Goal: Information Seeking & Learning: Get advice/opinions

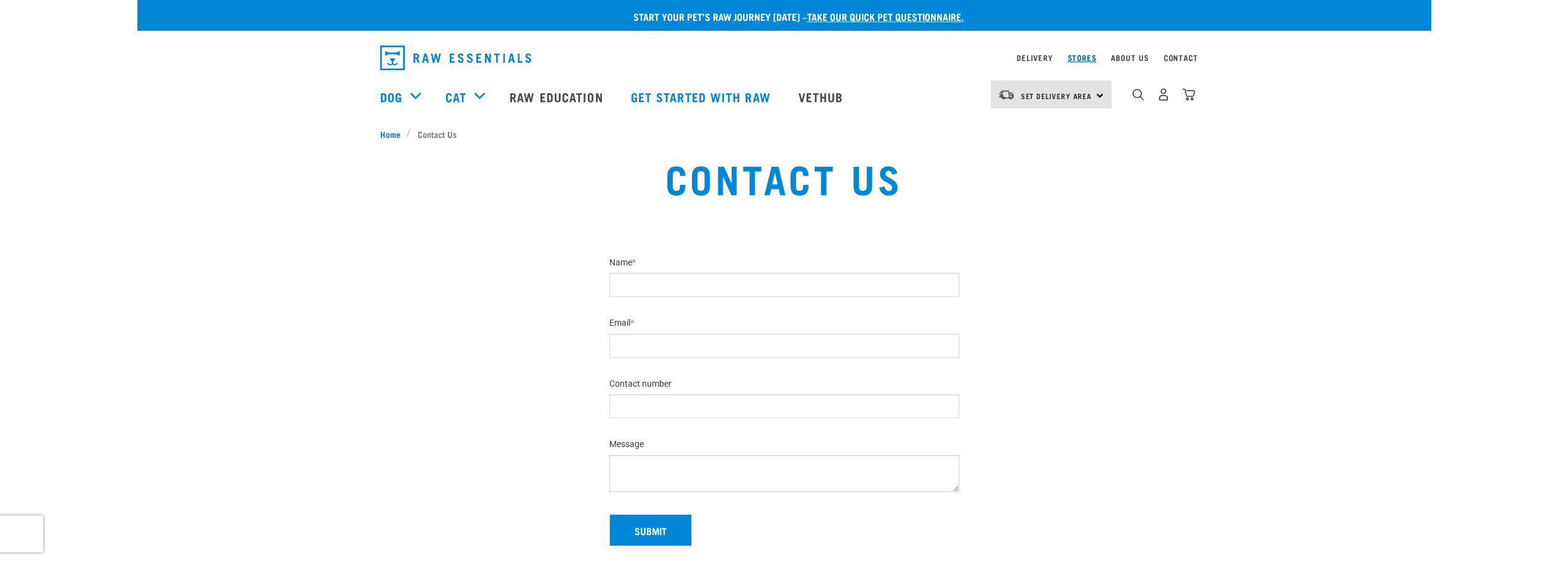
click at [1088, 60] on link "Stores" at bounding box center [1082, 57] width 29 height 4
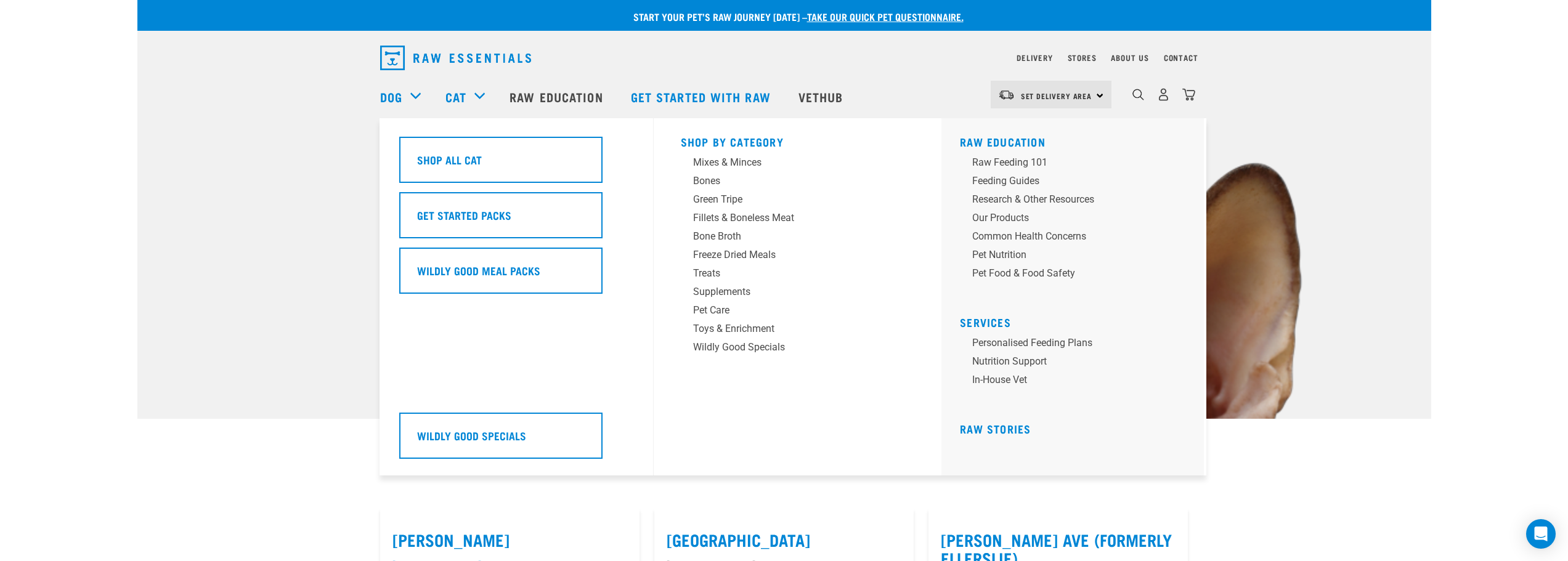
click at [476, 93] on div "Cat" at bounding box center [472, 97] width 52 height 50
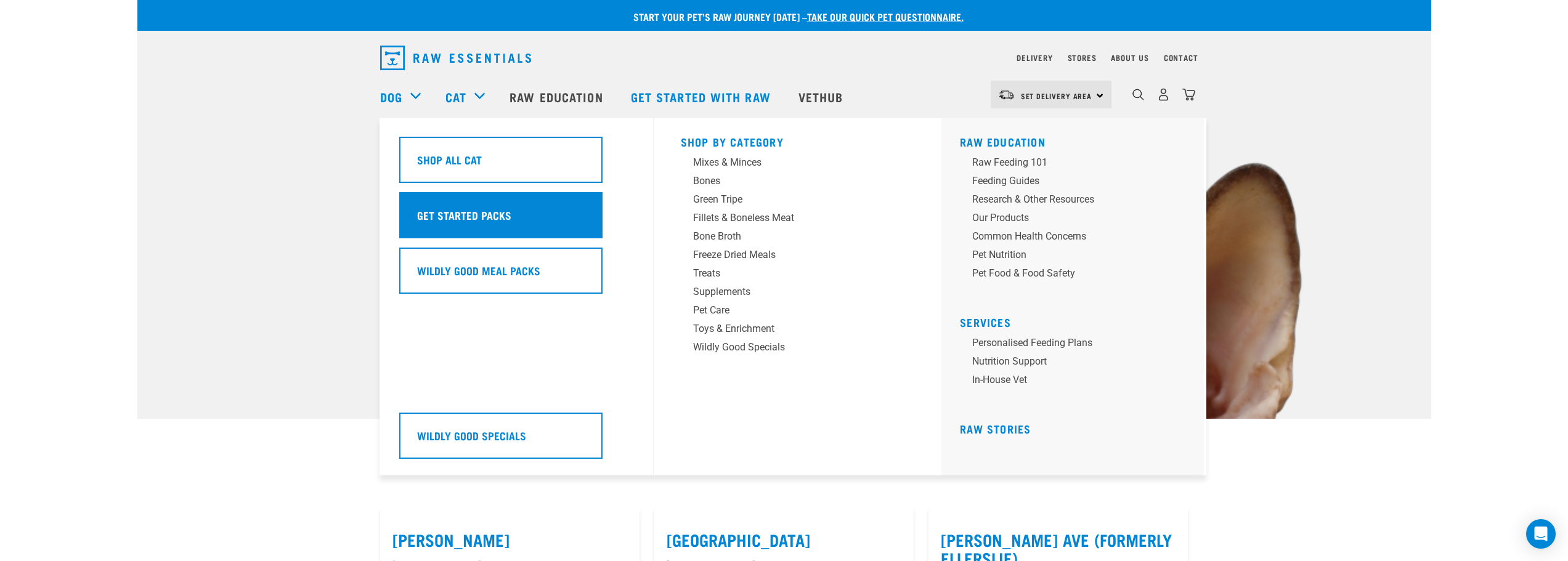
click at [467, 203] on div "Get Started Packs" at bounding box center [501, 215] width 203 height 46
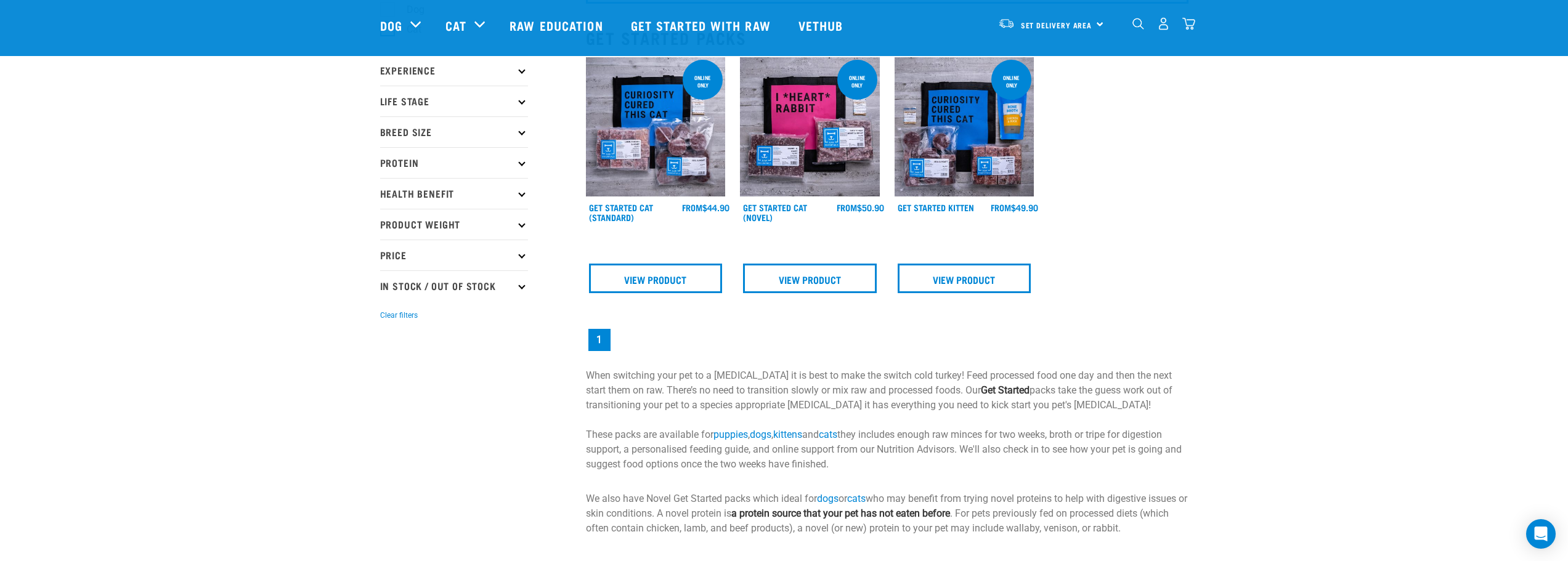
scroll to position [123, 0]
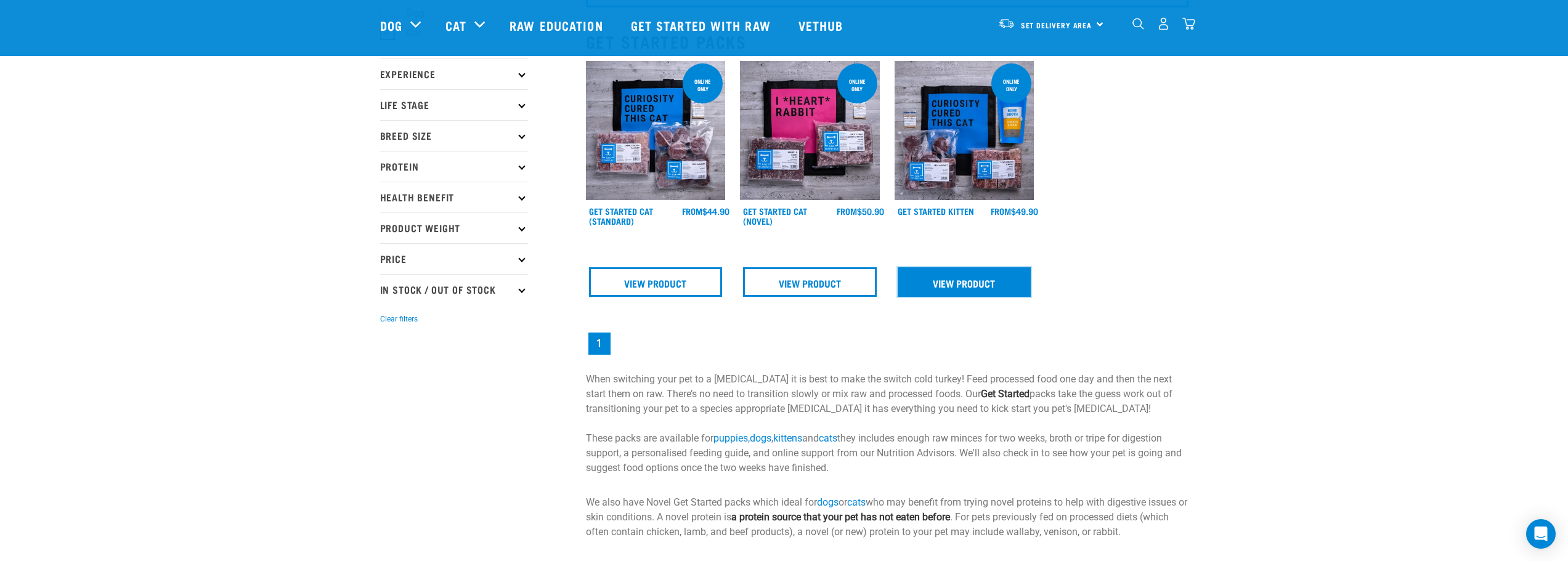
click at [949, 286] on link "View Product" at bounding box center [964, 282] width 134 height 29
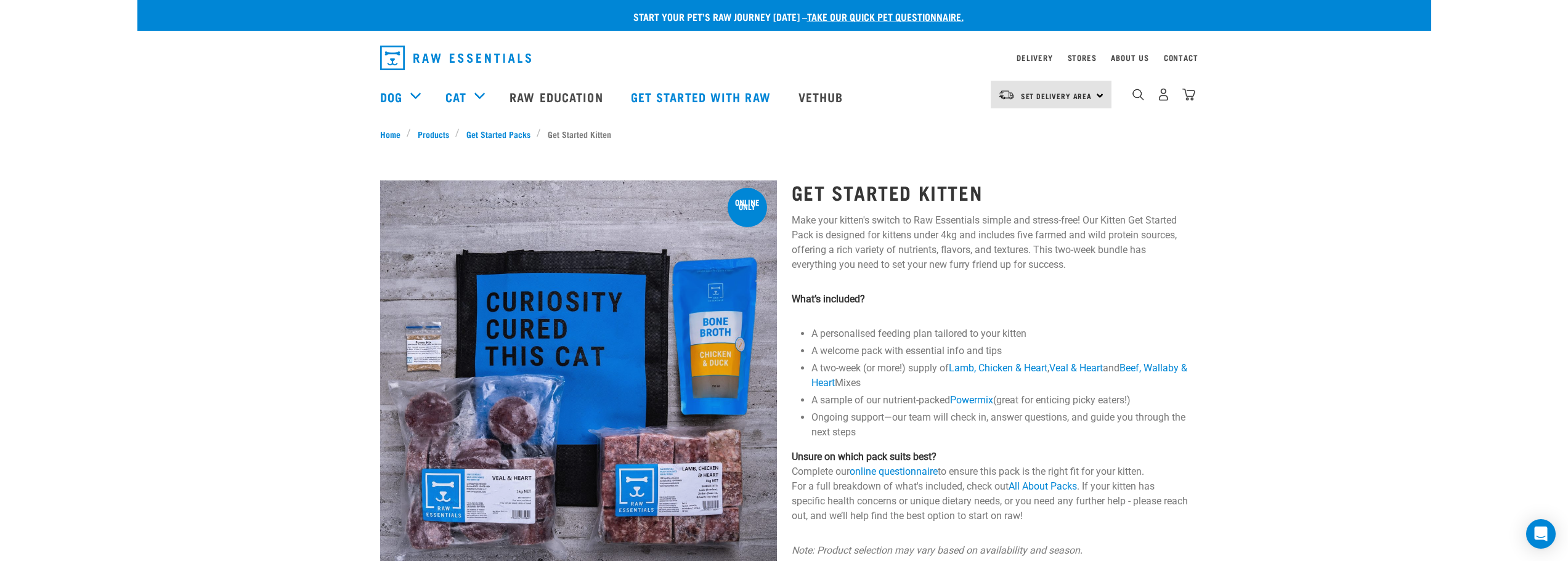
scroll to position [123, 0]
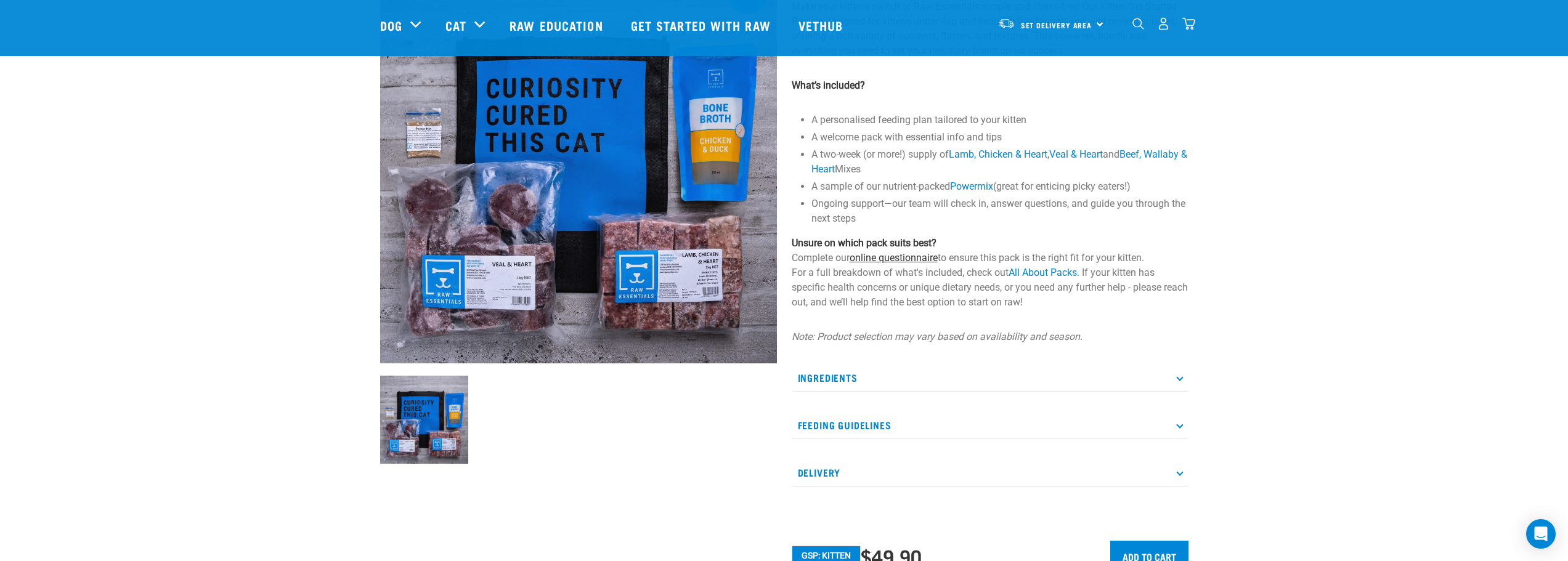
click at [929, 257] on link "online questionnaire" at bounding box center [894, 257] width 88 height 11
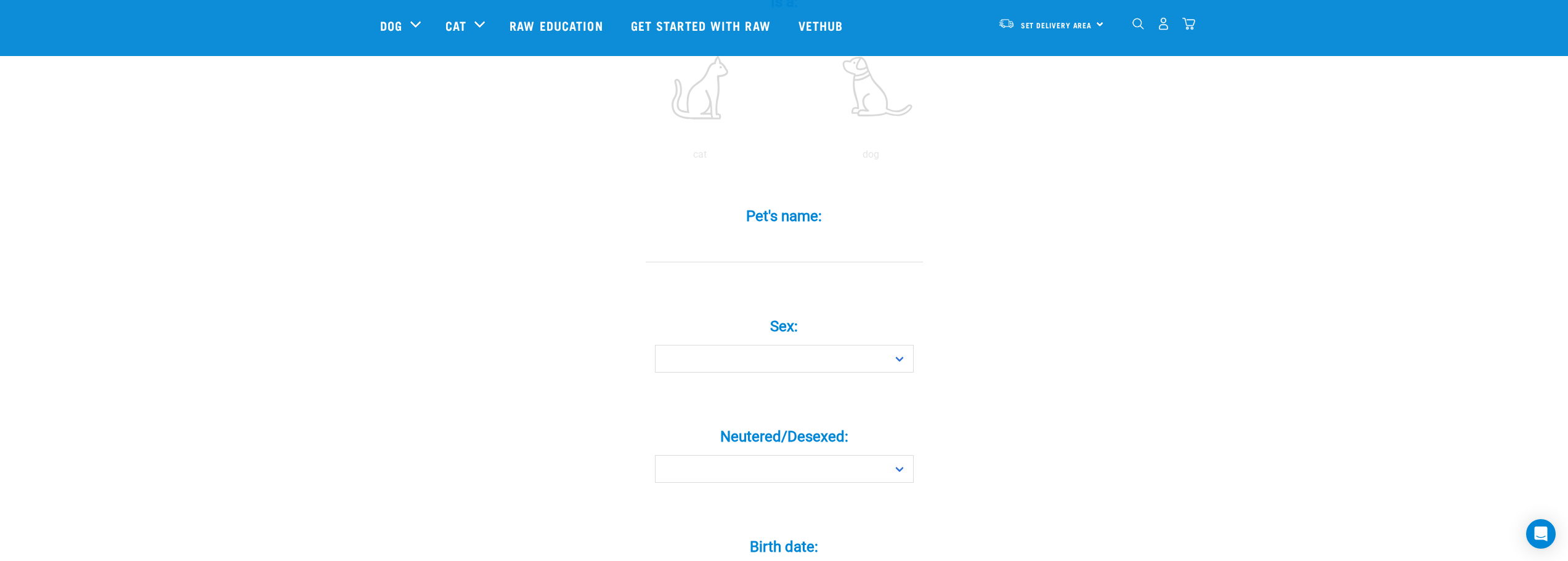
scroll to position [247, 0]
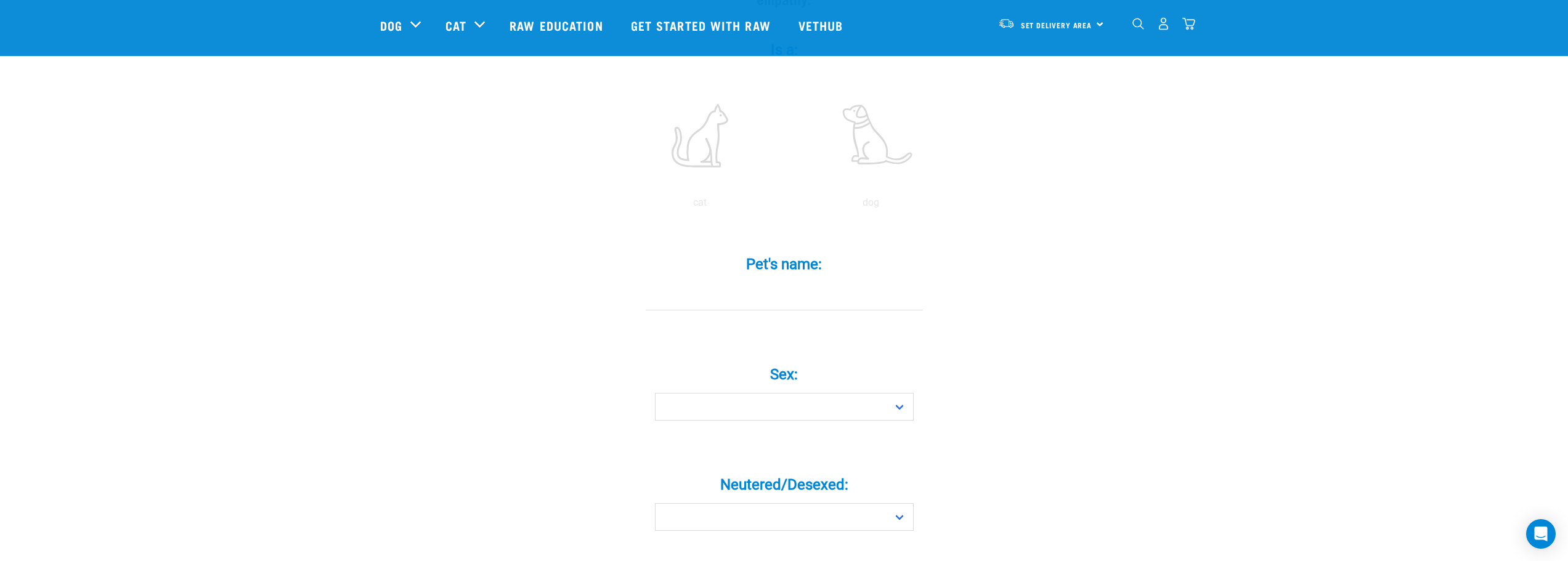
click at [766, 287] on input "Pet's name: *" at bounding box center [784, 296] width 278 height 28
type input "[PERSON_NAME]"
click at [888, 393] on select "Boy Girl" at bounding box center [784, 407] width 259 height 28
select select "boy"
click at [655, 393] on select "Boy Girl" at bounding box center [784, 407] width 259 height 28
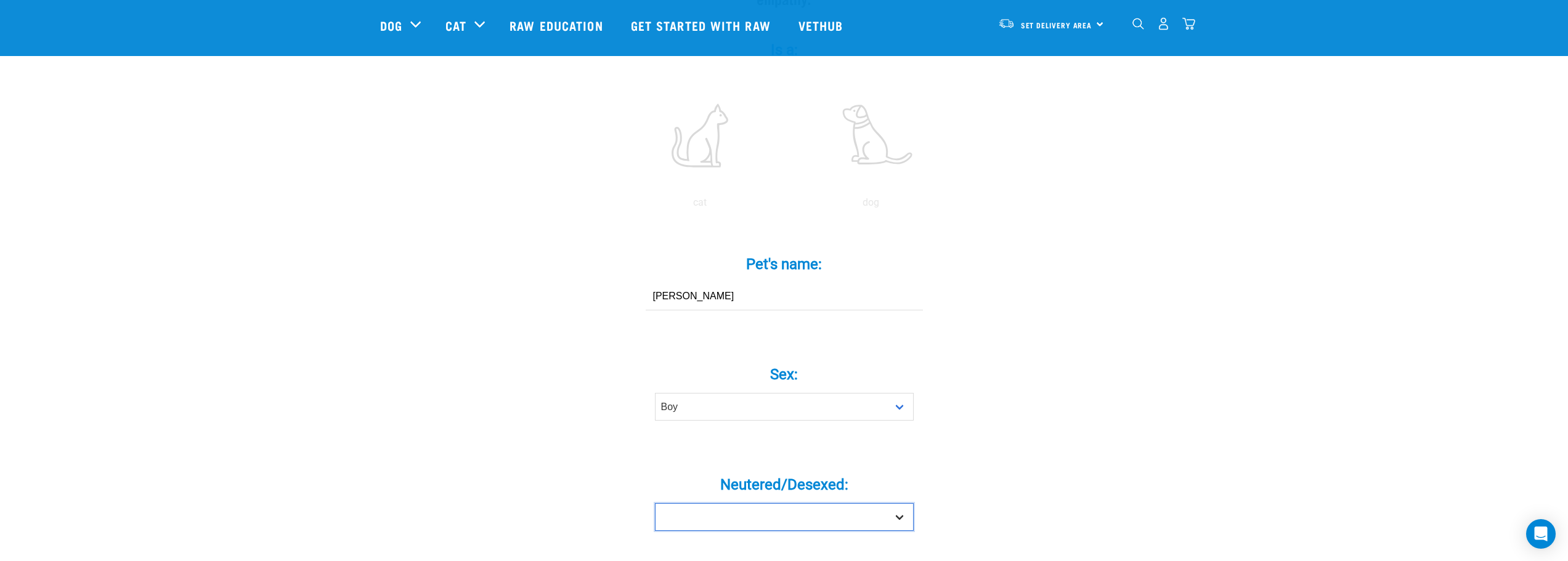
click at [787, 503] on select "Yes No" at bounding box center [784, 517] width 259 height 28
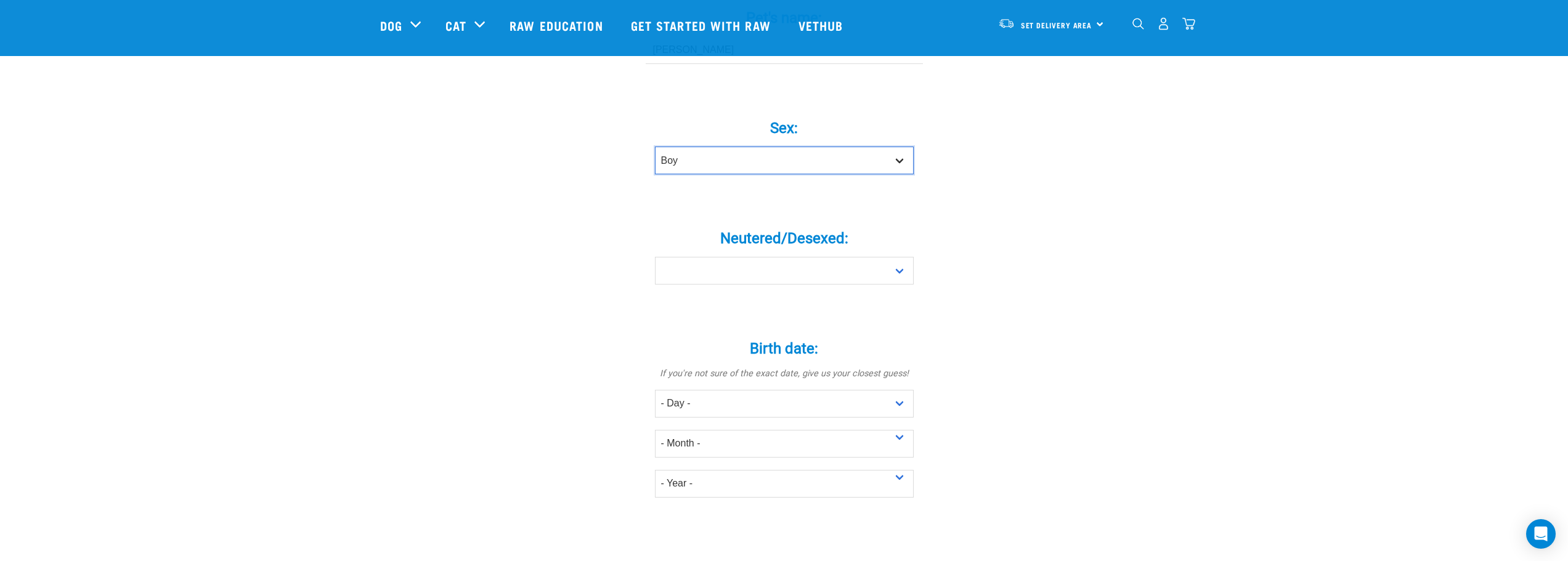
click at [898, 147] on select "Boy Girl" at bounding box center [784, 161] width 259 height 28
click at [655, 147] on select "Boy Girl" at bounding box center [784, 161] width 259 height 28
click at [908, 257] on select "Yes No" at bounding box center [784, 270] width 259 height 28
select select "yes"
click at [655, 257] on select "Yes No" at bounding box center [784, 270] width 259 height 28
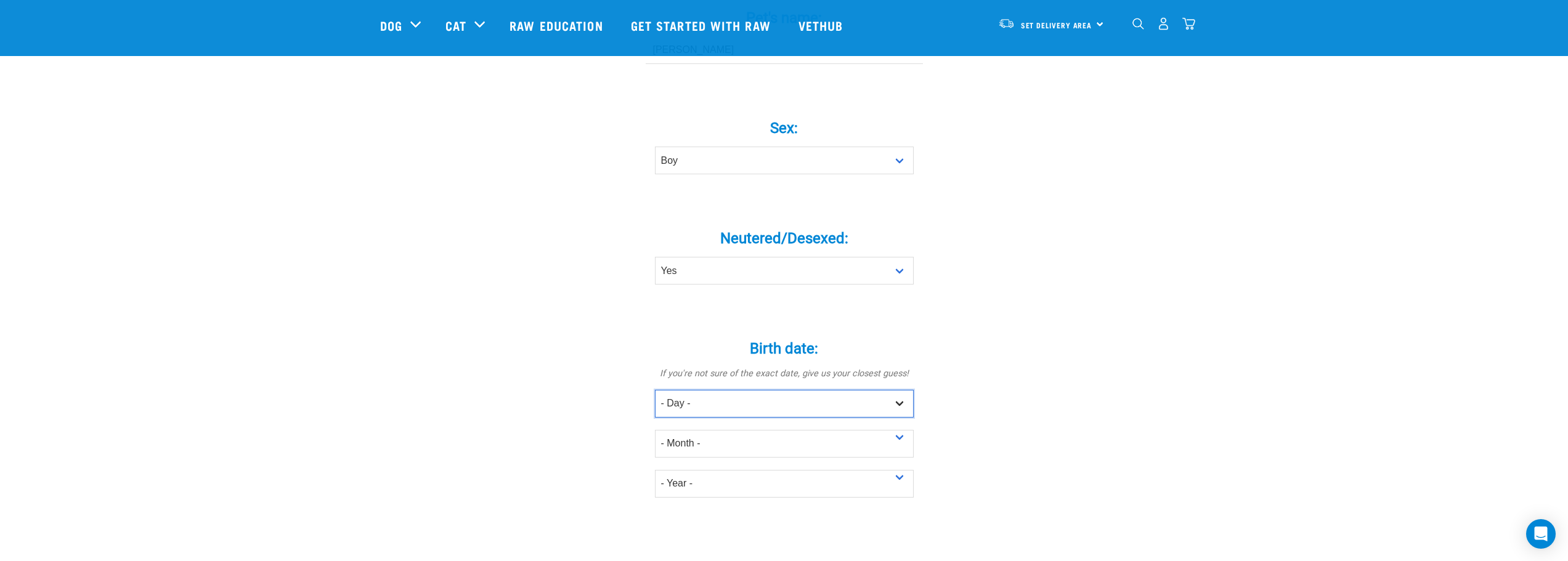
click at [777, 390] on select "- Day - 1 2 3 4 5 6 7 8 9 10 11 12 13 14 15 16 17 18 19 20 21 22 23 24 25 26 27" at bounding box center [784, 403] width 259 height 28
select select "31"
click at [655, 390] on select "- Day - 1 2 3 4 5 6 7 8 9 10 11 12 13 14 15 16 17 18 19 20 21 22 23 24 25 26 27" at bounding box center [784, 403] width 259 height 28
click at [699, 430] on select "- Month - January February March April May June July August September October N…" at bounding box center [784, 444] width 259 height 28
select select "October"
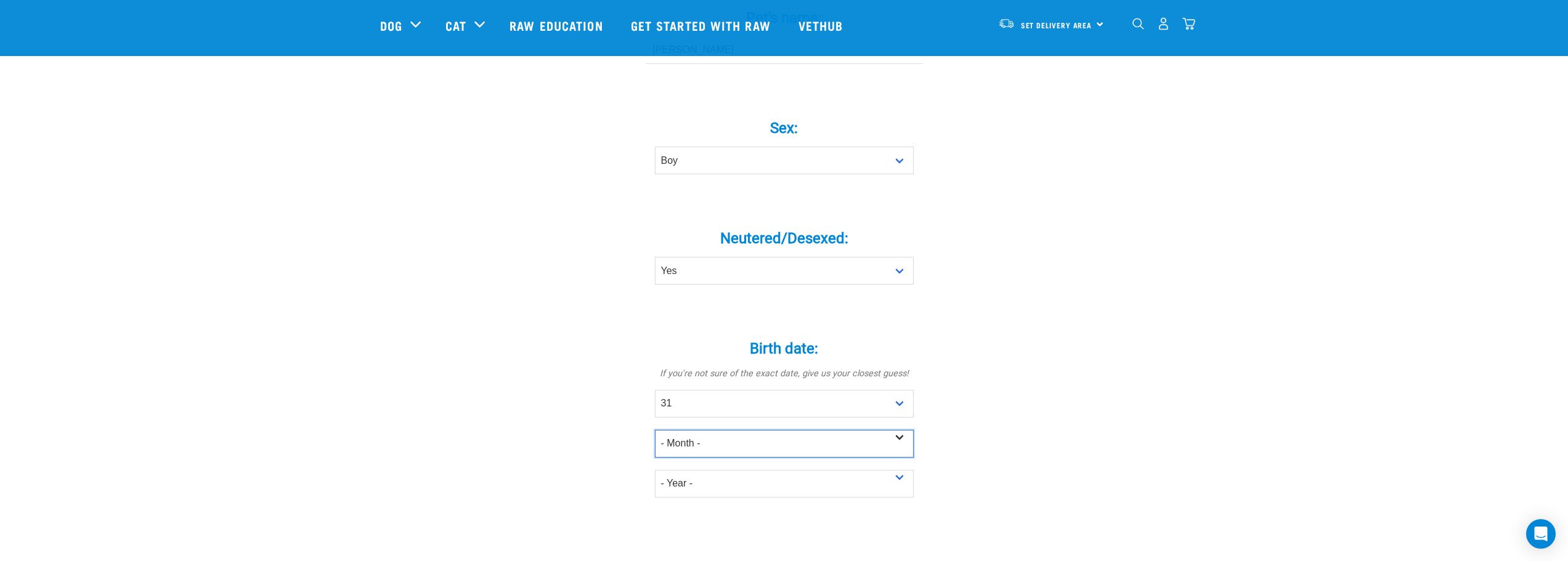
click at [655, 430] on select "- Month - January February March April May June July August September October N…" at bounding box center [784, 444] width 259 height 28
click at [717, 470] on select "- Year - 2025 2024 2023 2022 2021 2020 2019 2018 2017 2016 2015 2014 2013 2012" at bounding box center [784, 484] width 259 height 28
select select "2024"
click at [655, 470] on select "- Year - 2025 2024 2023 2022 2021 2020 2019 2018 2017 2016 2015 2014 2013 2012" at bounding box center [784, 484] width 259 height 28
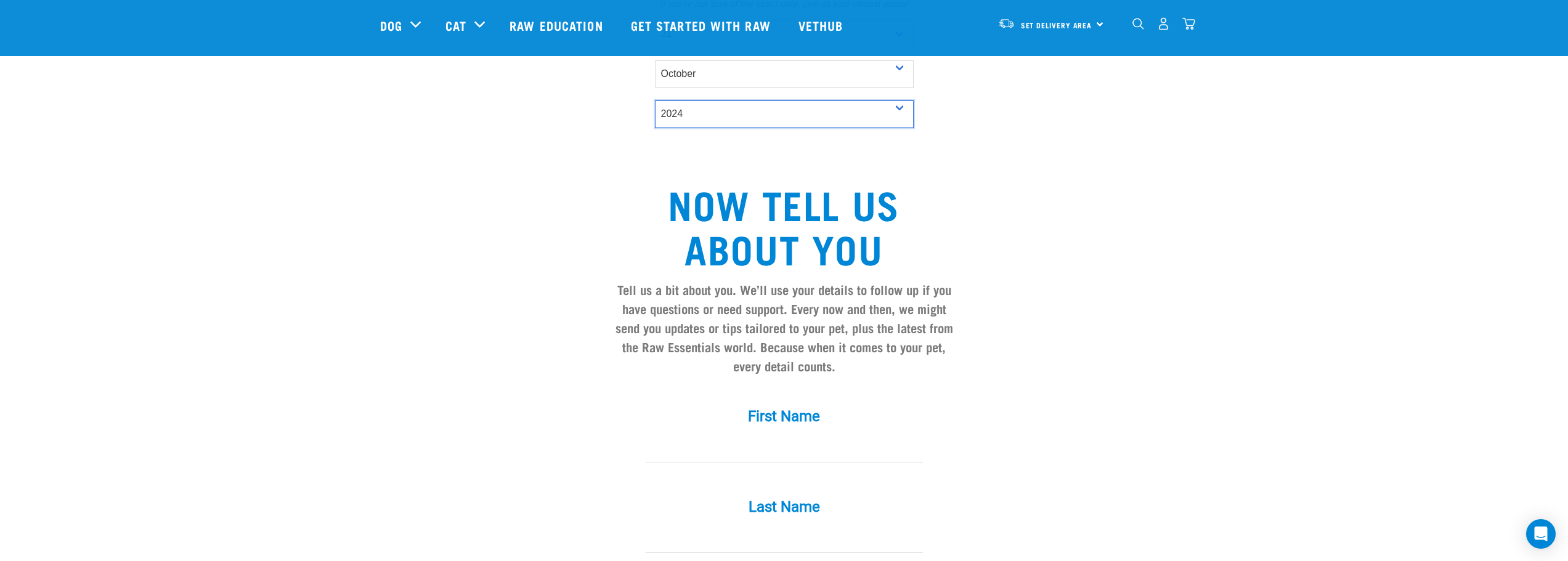
scroll to position [986, 0]
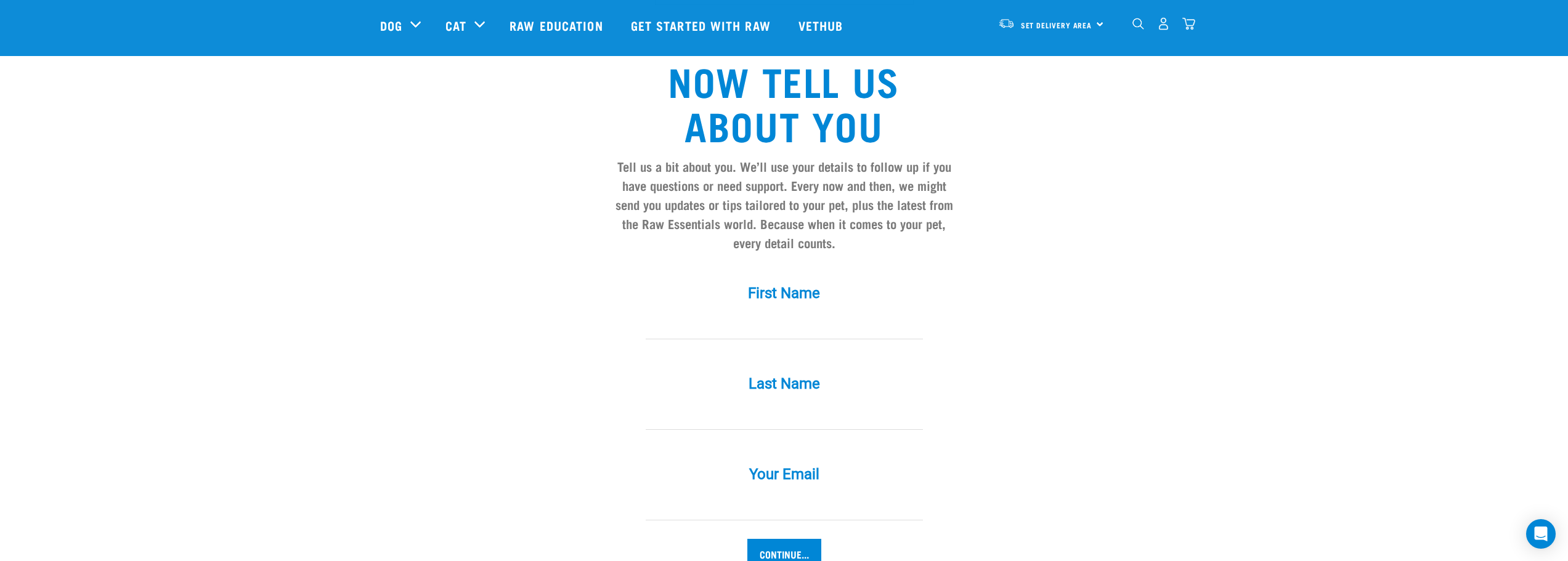
click at [767, 312] on input "First Name *" at bounding box center [784, 326] width 278 height 28
type input "Jeremy"
click at [734, 403] on input "Last Name *" at bounding box center [784, 416] width 278 height 28
type input "Morrison"
click at [707, 493] on input "Your Email *" at bounding box center [784, 507] width 278 height 28
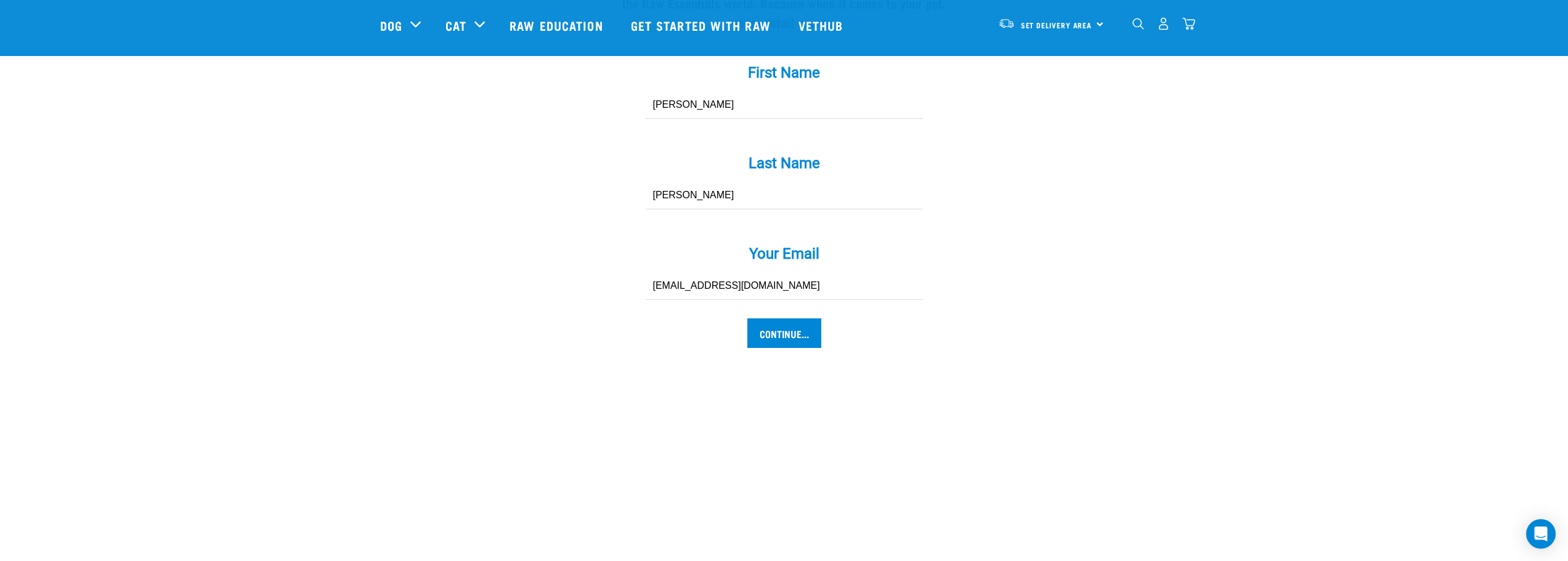
scroll to position [1232, 0]
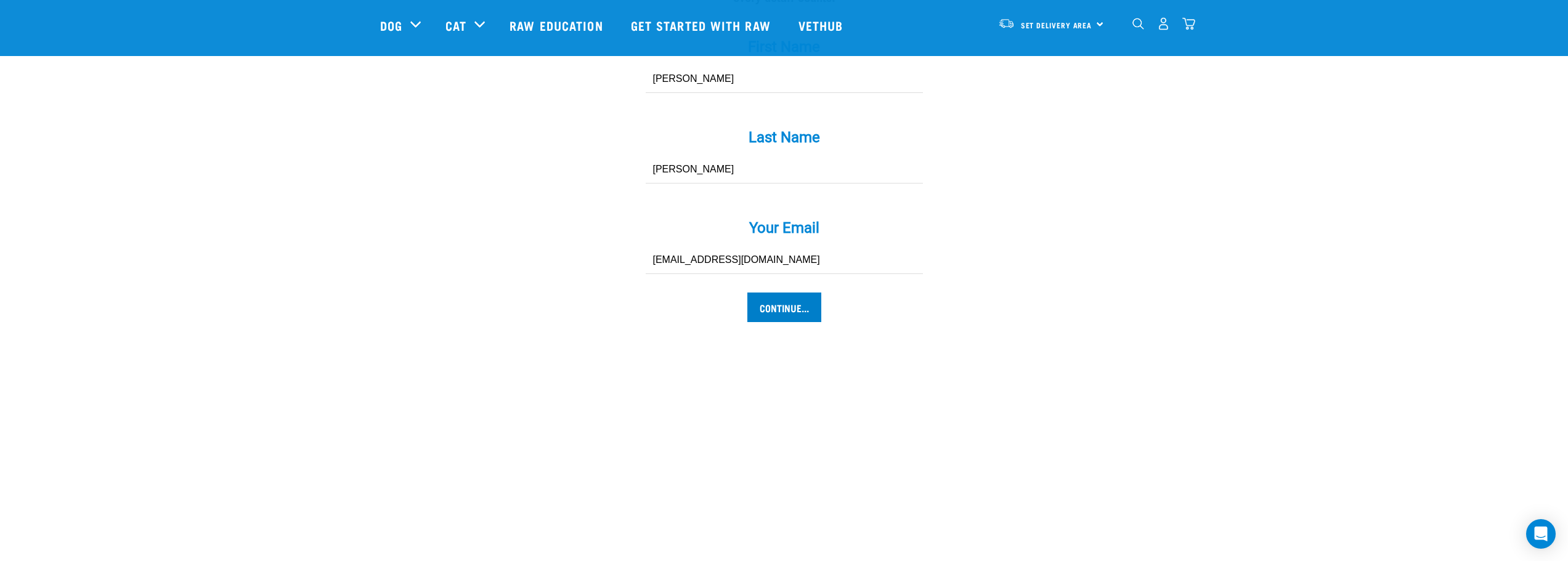
type input "[EMAIL_ADDRESS][DOMAIN_NAME]"
click at [785, 293] on input "Continue..." at bounding box center [784, 308] width 74 height 29
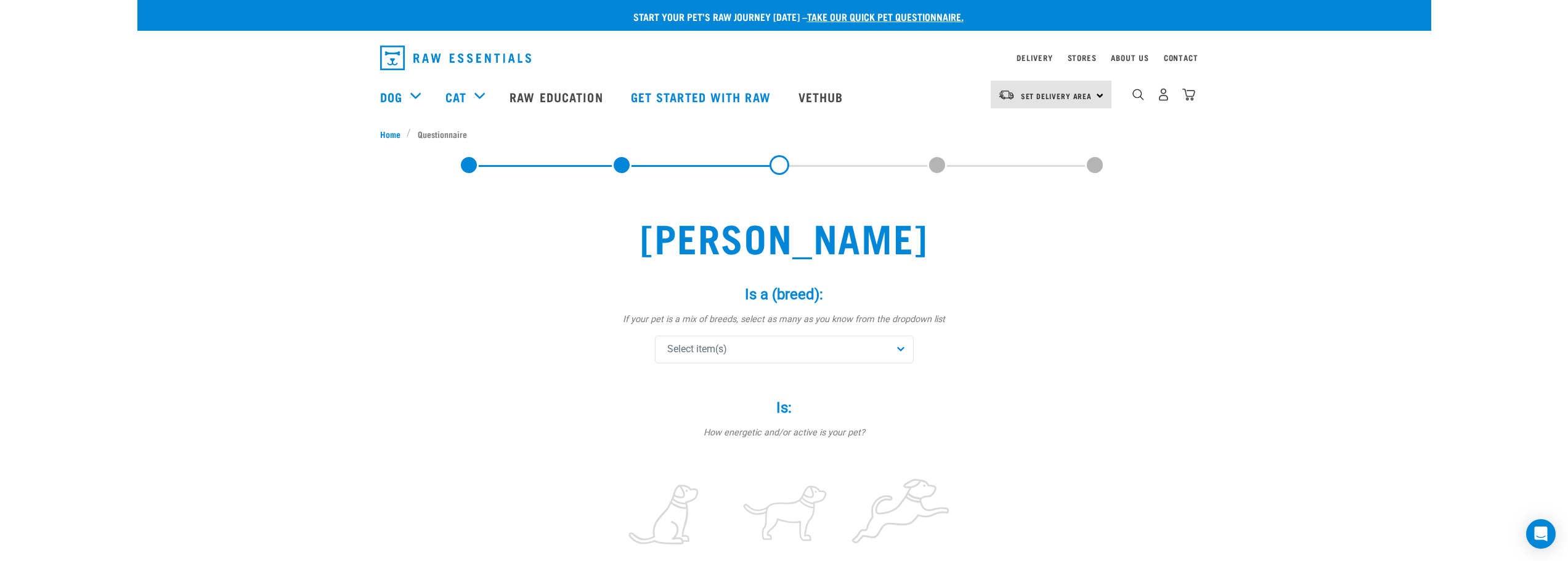
click at [898, 350] on div "Select item(s)" at bounding box center [784, 350] width 259 height 28
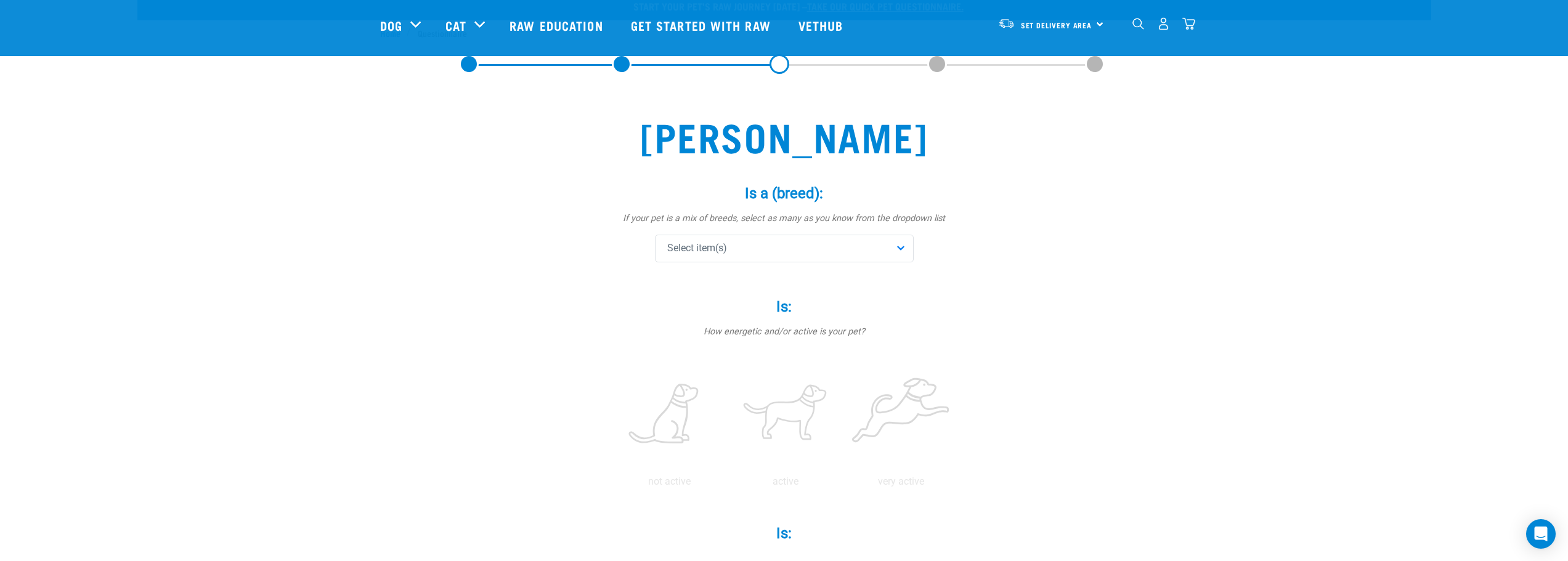
scroll to position [0, 0]
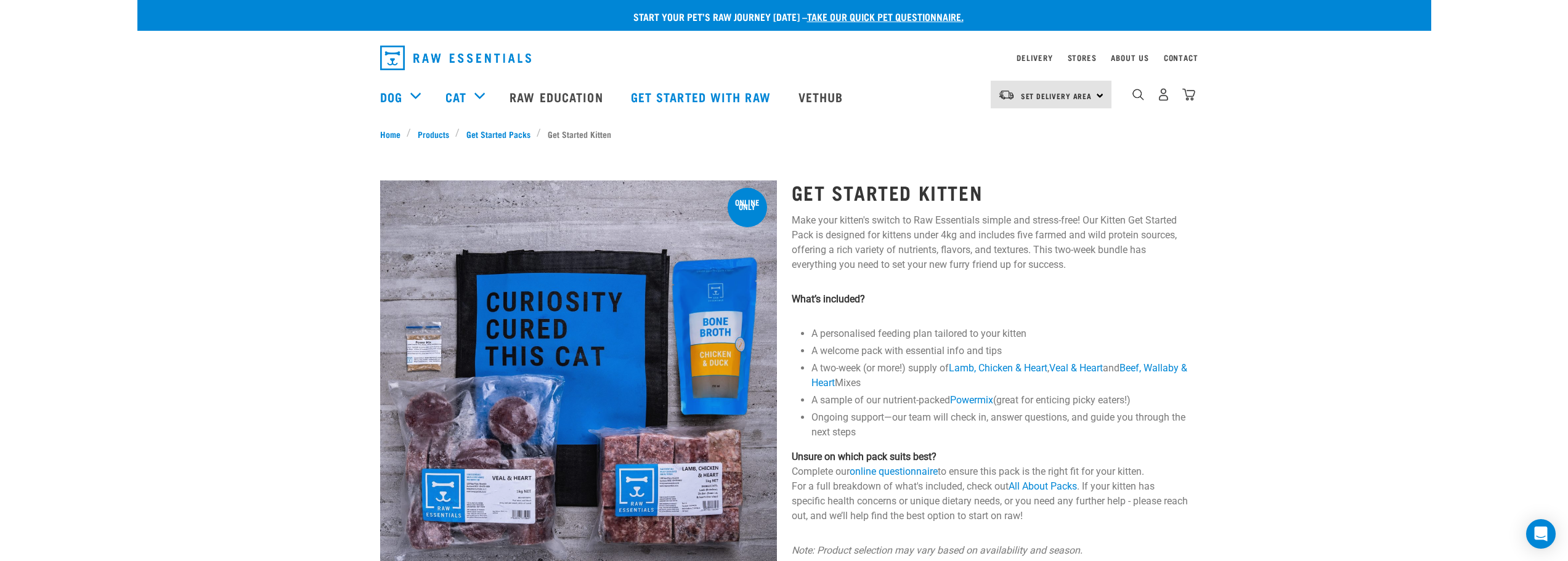
scroll to position [123, 0]
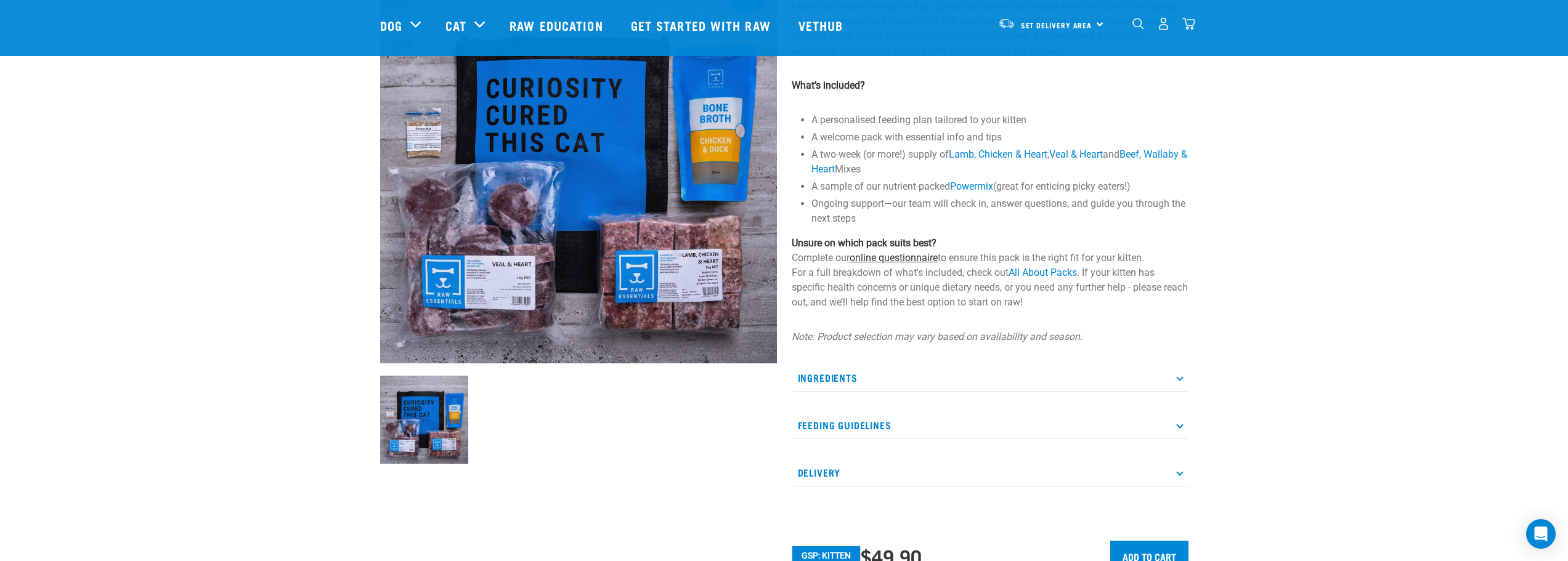
click at [901, 261] on link "online questionnaire" at bounding box center [894, 257] width 88 height 11
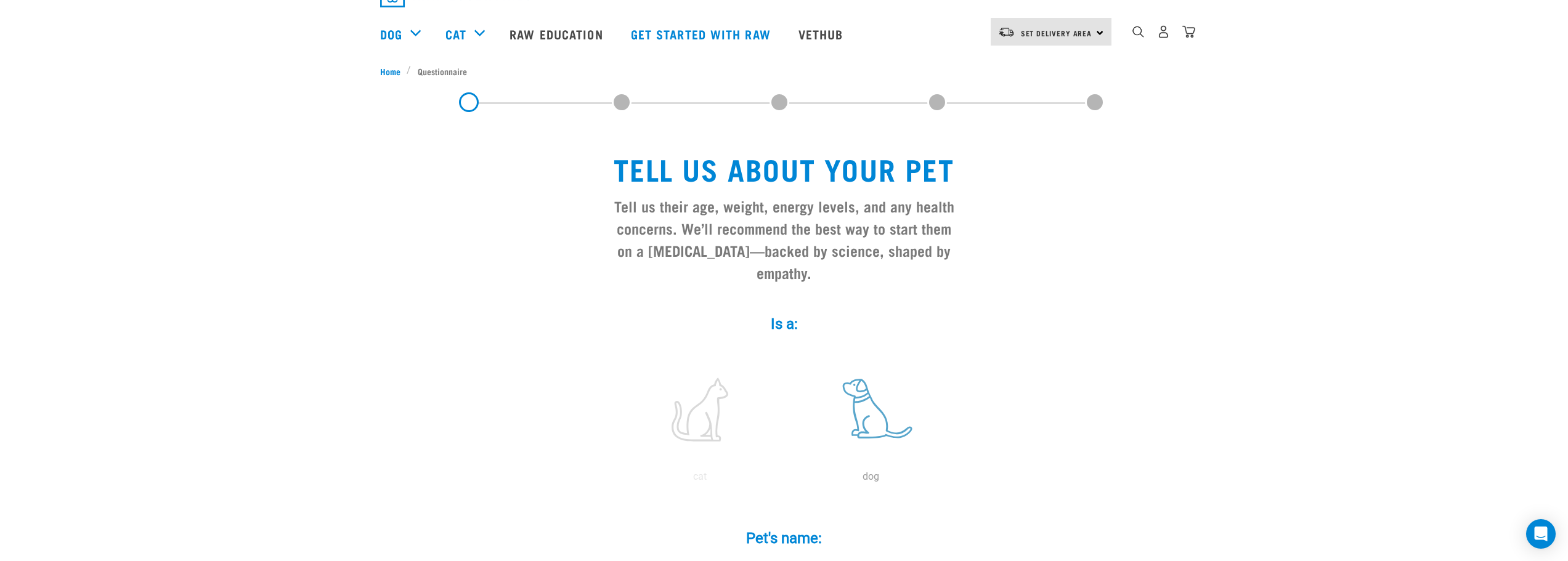
scroll to position [123, 0]
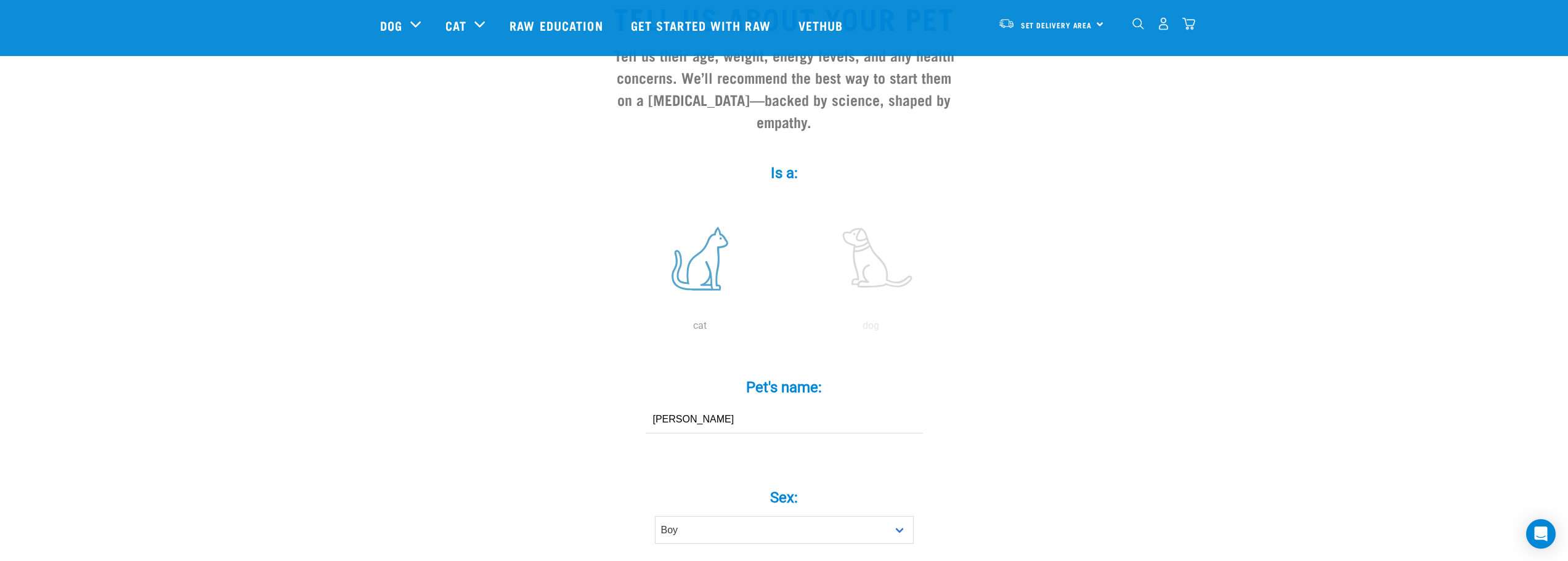
click at [714, 257] on label at bounding box center [700, 258] width 166 height 105
click at [614, 329] on input "radio" at bounding box center [614, 329] width 0 height 0
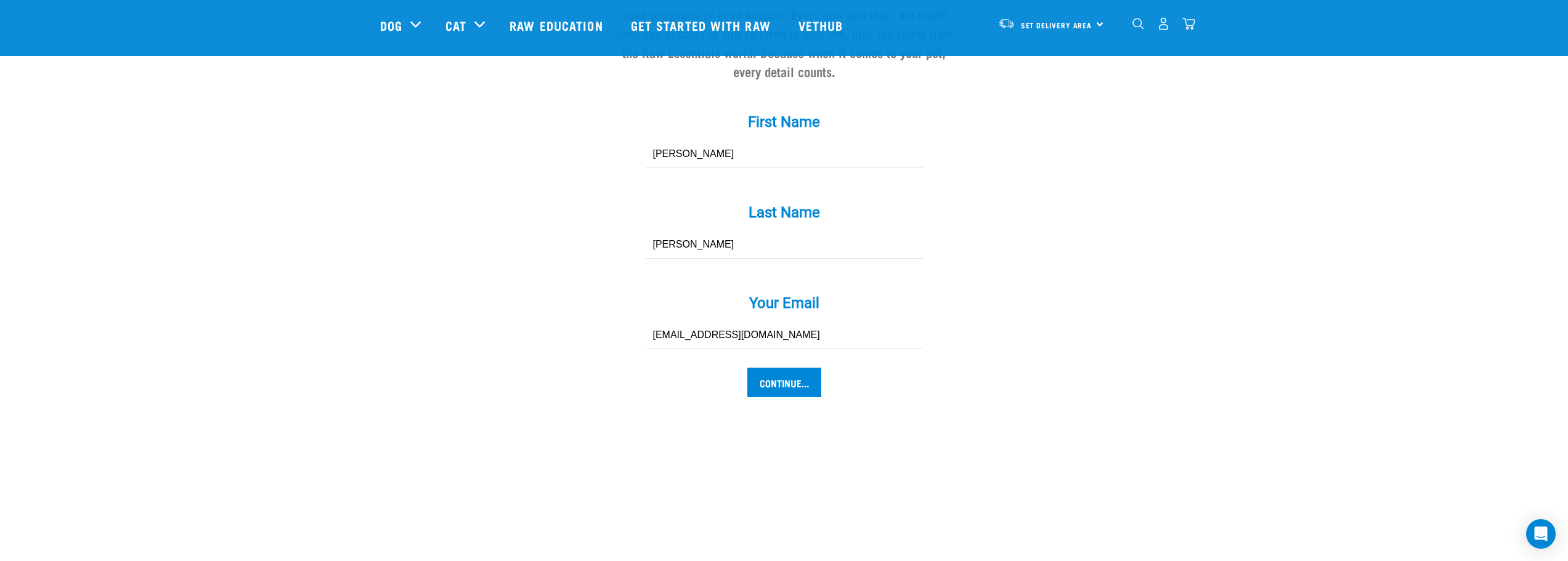
scroll to position [1232, 0]
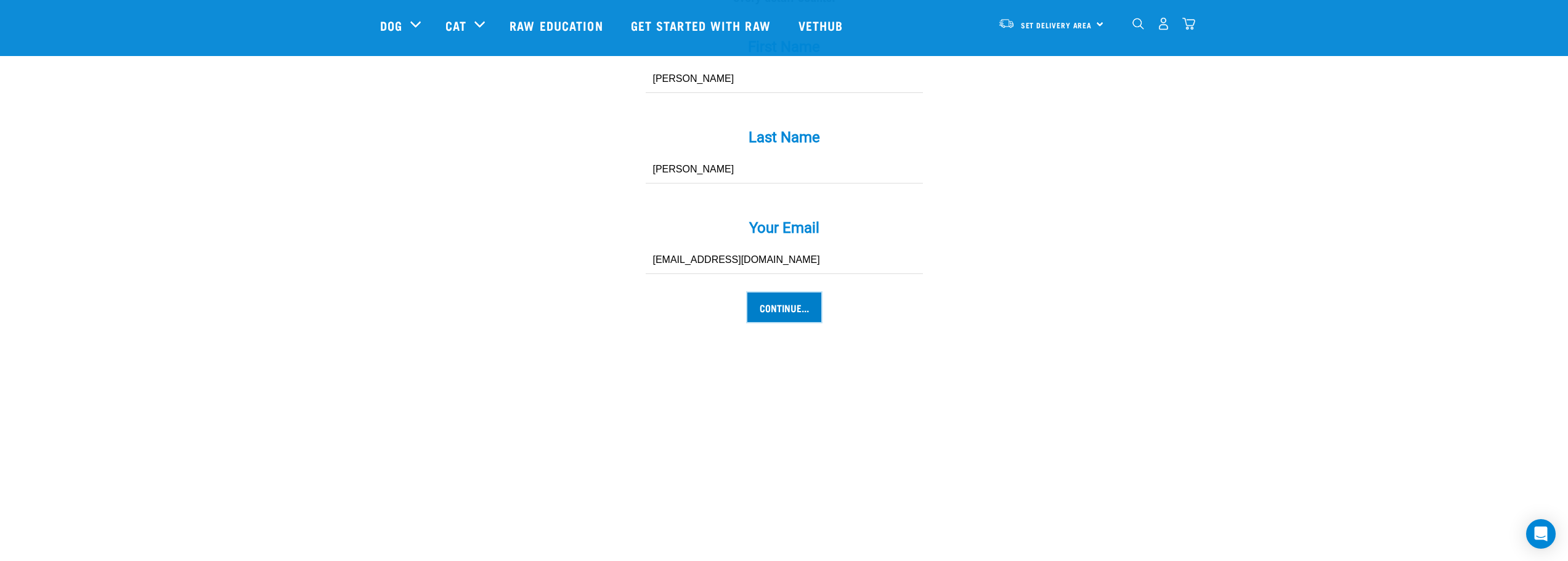
click at [793, 293] on input "Continue..." at bounding box center [784, 308] width 74 height 29
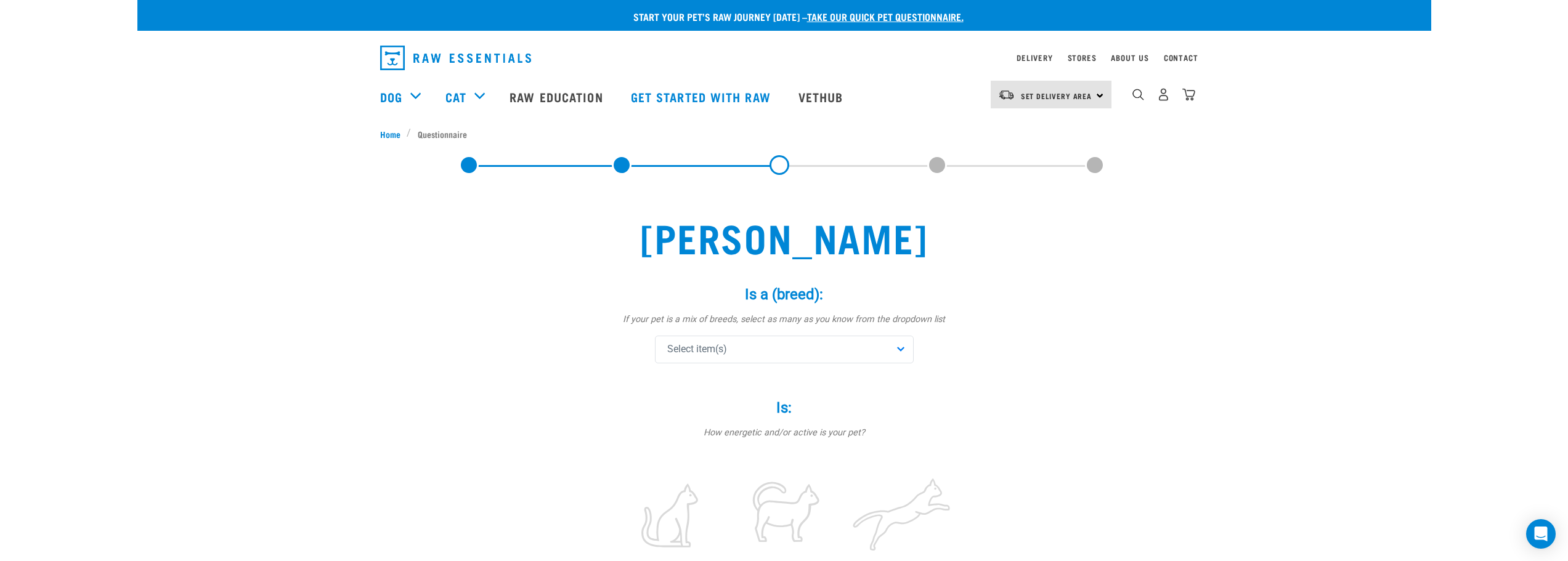
click at [834, 354] on div "Select item(s)" at bounding box center [784, 350] width 259 height 28
click at [673, 408] on span at bounding box center [670, 403] width 10 height 10
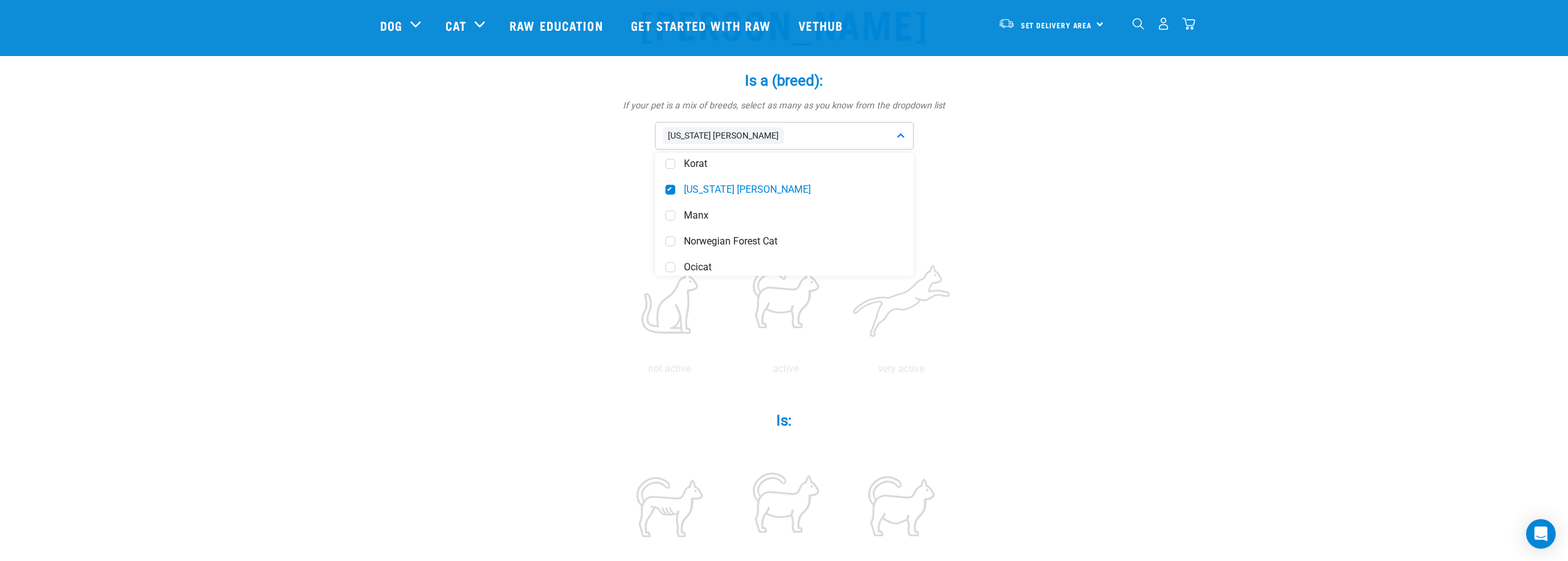
click at [946, 443] on div "overweight" at bounding box center [901, 491] width 111 height 105
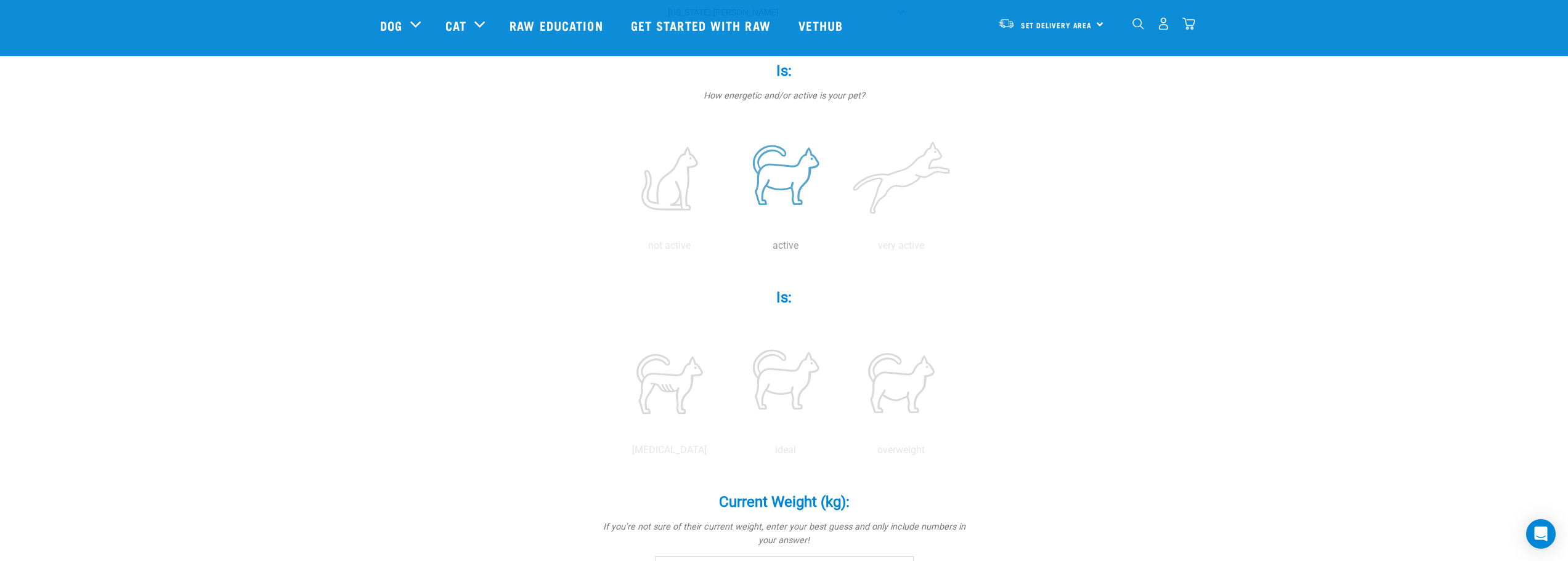
click at [773, 178] on label at bounding box center [785, 179] width 111 height 105
click at [727, 249] on input "radio" at bounding box center [727, 249] width 0 height 0
click at [674, 392] on label at bounding box center [670, 383] width 111 height 105
click at [612, 454] on input "radio" at bounding box center [612, 454] width 0 height 0
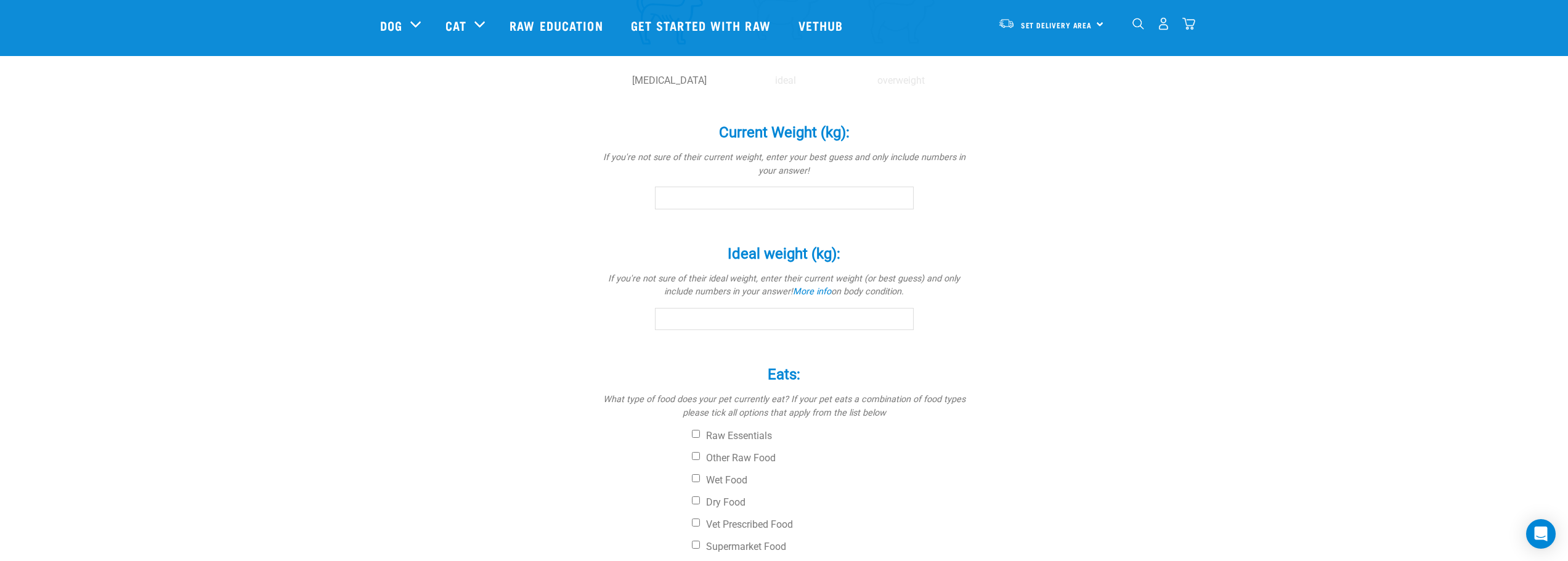
scroll to position [493, 0]
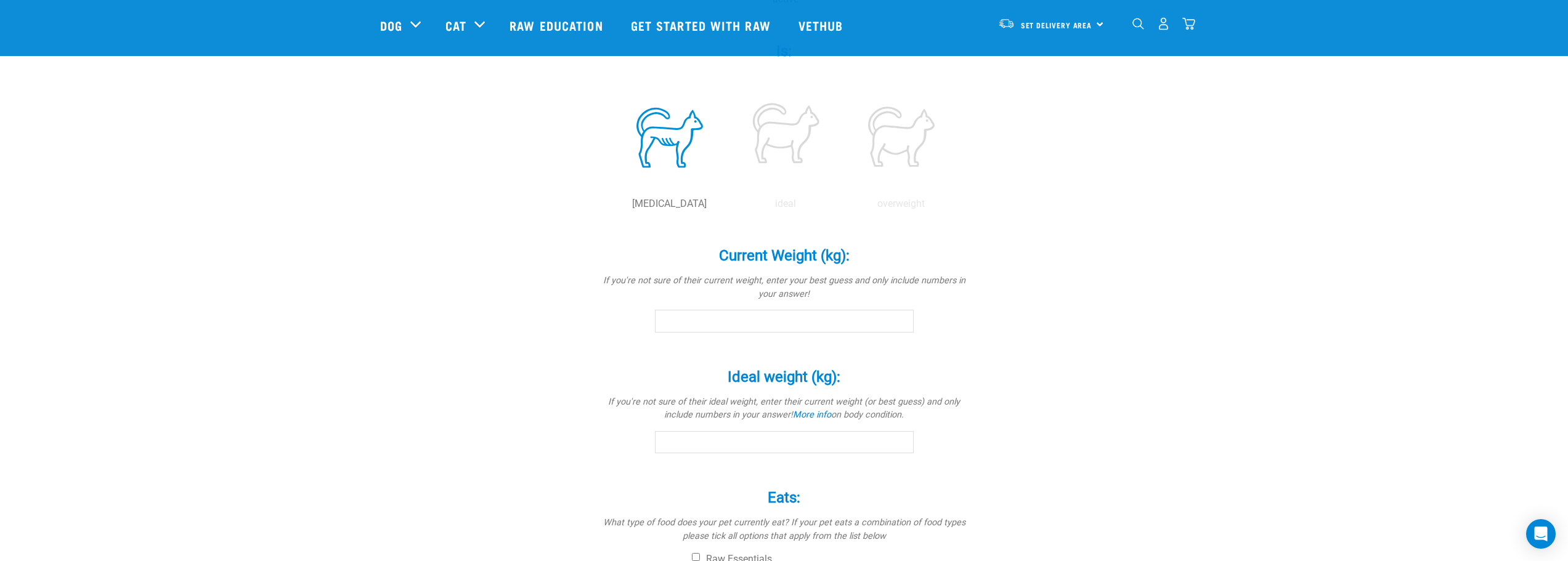
click at [708, 326] on input "Current Weight (kg): *" at bounding box center [784, 321] width 259 height 22
click at [902, 317] on input "0.1" at bounding box center [784, 321] width 259 height 22
click at [902, 317] on input "0.2" at bounding box center [784, 321] width 259 height 22
drag, startPoint x: 687, startPoint y: 321, endPoint x: 614, endPoint y: 316, distance: 73.2
click at [614, 316] on div "Current Weight (kg): * If you're not sure of their current weight, enter your b…" at bounding box center [783, 281] width 369 height 103
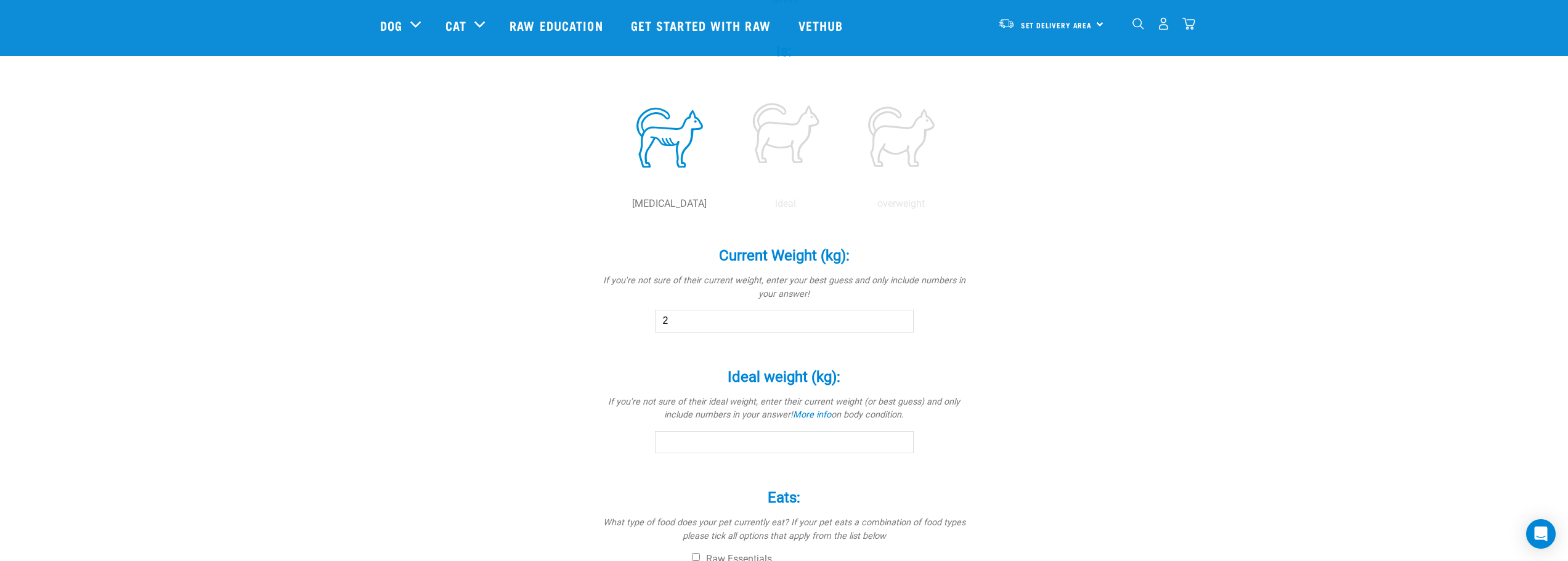
type input "2"
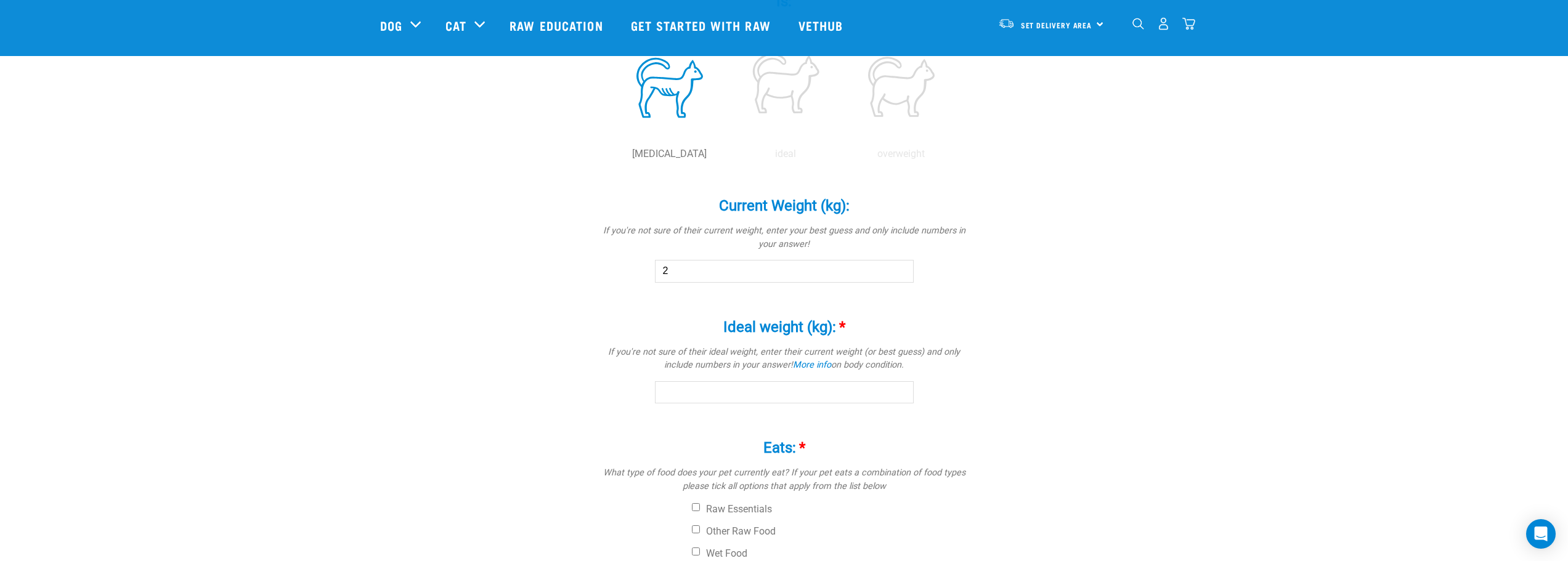
scroll to position [542, 0]
click at [709, 279] on input "2" at bounding box center [784, 271] width 259 height 22
type input "5"
click at [809, 390] on input "Ideal weight (kg): *" at bounding box center [784, 393] width 259 height 22
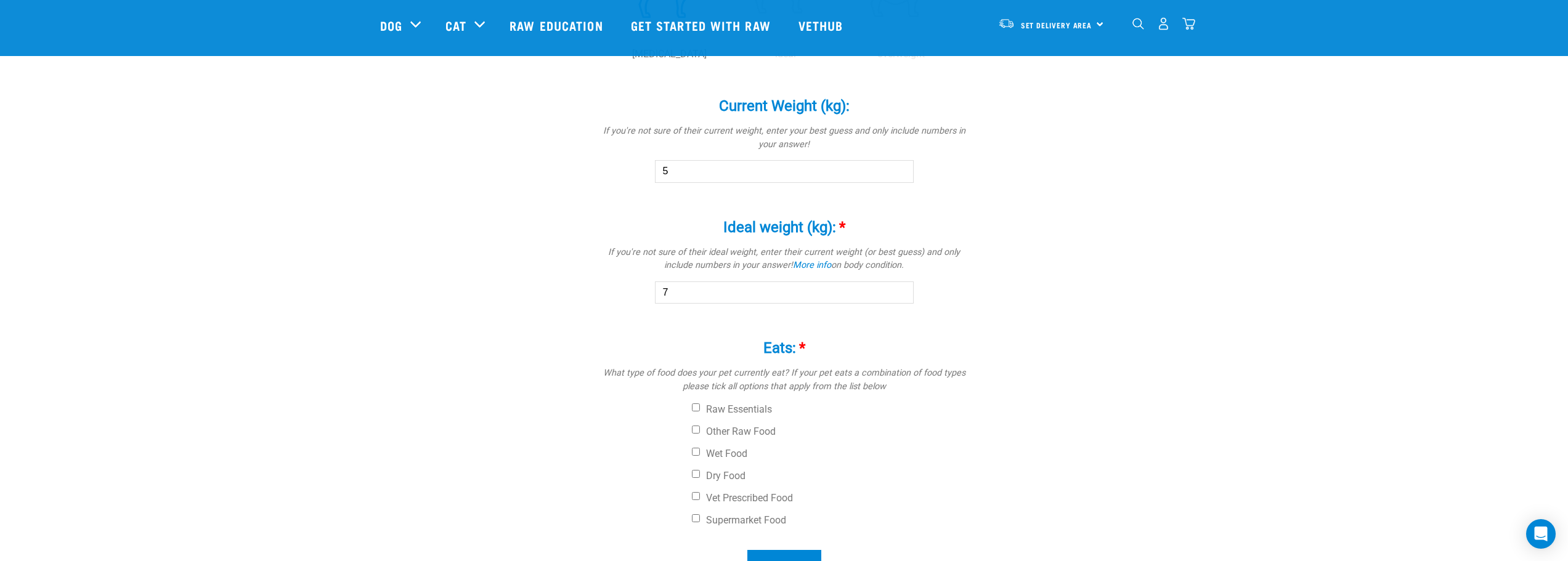
scroll to position [788, 0]
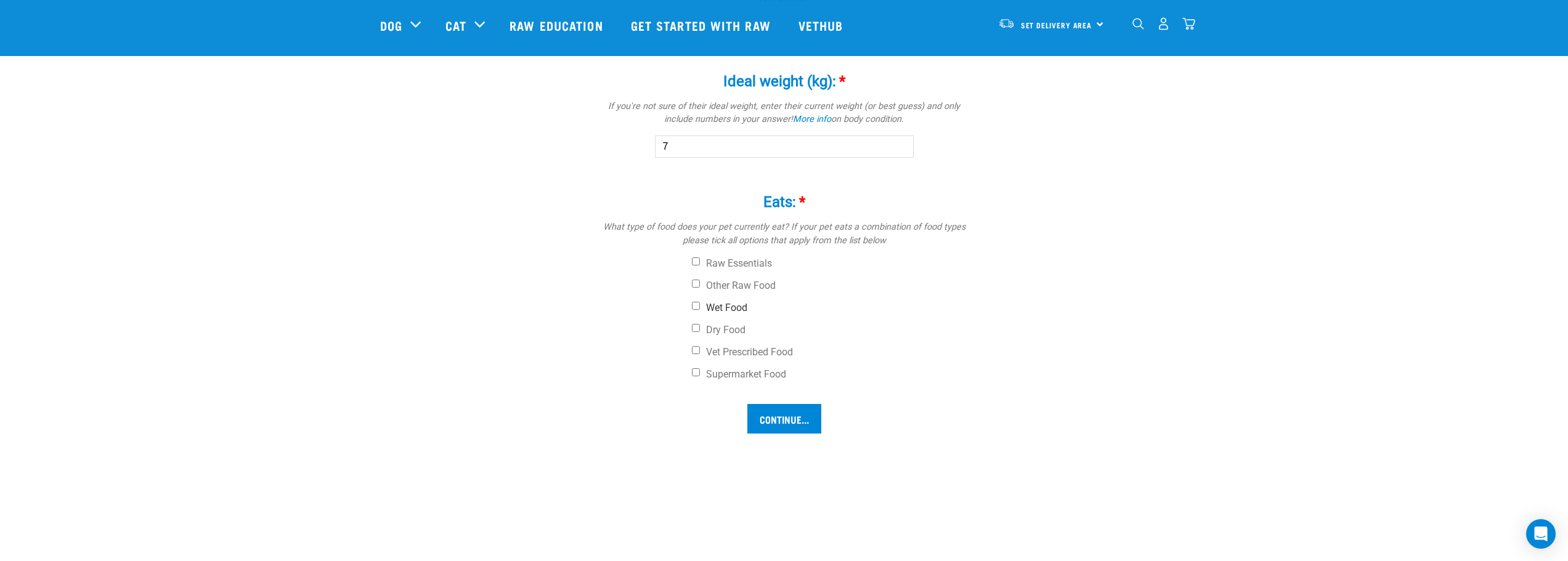
type input "7"
click at [697, 304] on input "Wet Food" at bounding box center [696, 306] width 8 height 8
checkbox input "true"
click at [698, 331] on input "Dry Food" at bounding box center [696, 328] width 8 height 8
checkbox input "true"
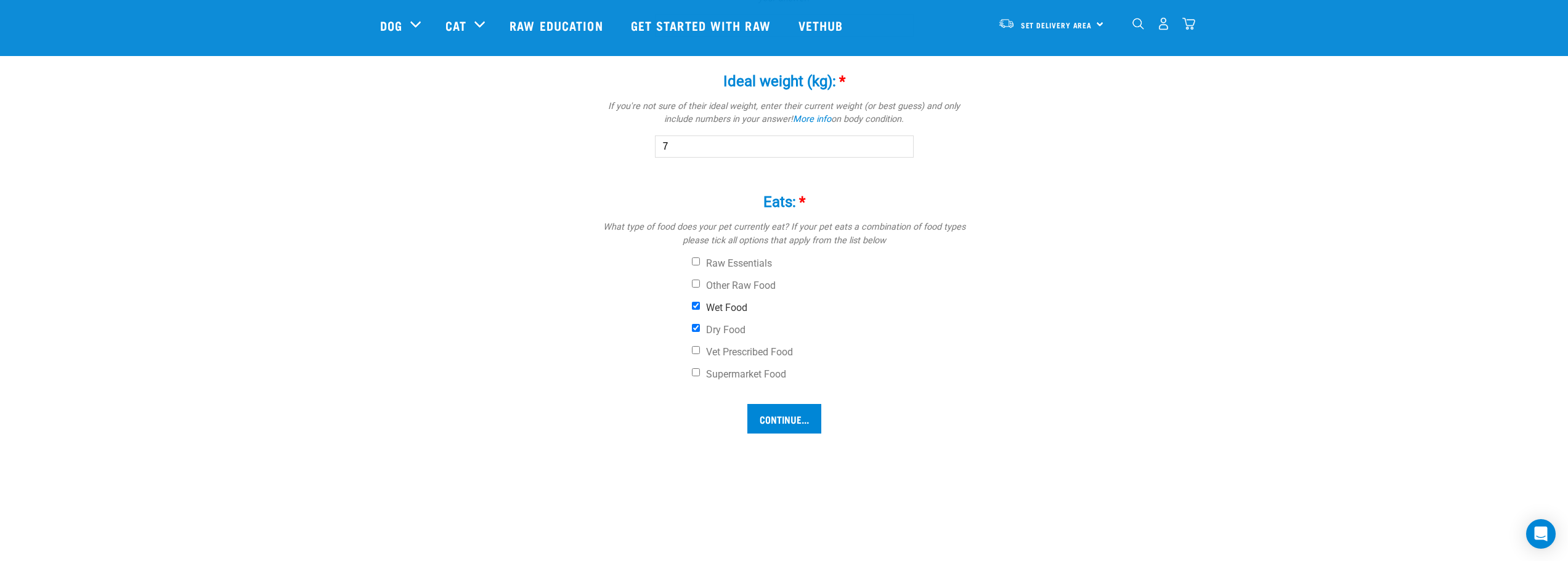
click at [695, 309] on input "Wet Food" at bounding box center [696, 306] width 8 height 8
checkbox input "false"
click at [696, 374] on input "Supermarket Food" at bounding box center [696, 373] width 8 height 8
checkbox input "true"
click at [697, 352] on input "Vet Prescribed Food" at bounding box center [696, 351] width 8 height 8
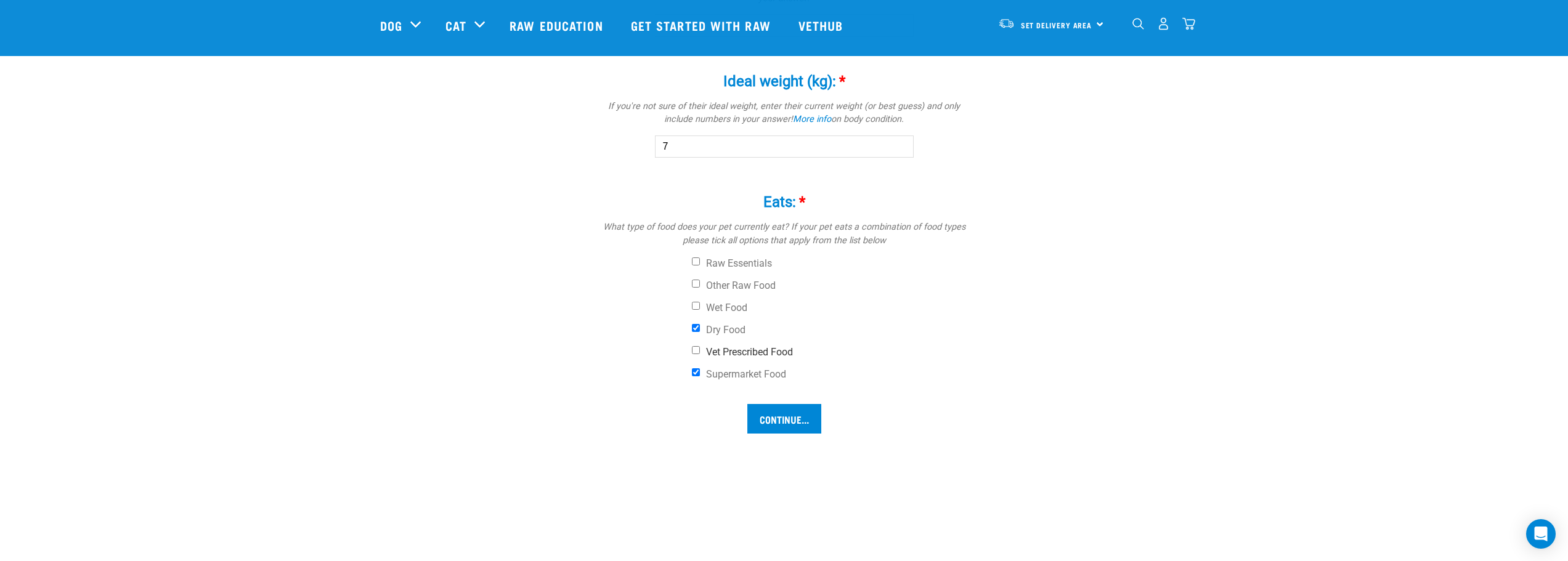
checkbox input "true"
click at [701, 330] on label "Dry Food" at bounding box center [830, 330] width 278 height 12
click at [700, 330] on input "Dry Food" at bounding box center [696, 328] width 8 height 8
checkbox input "false"
click at [786, 451] on input "Continue..." at bounding box center [784, 451] width 74 height 29
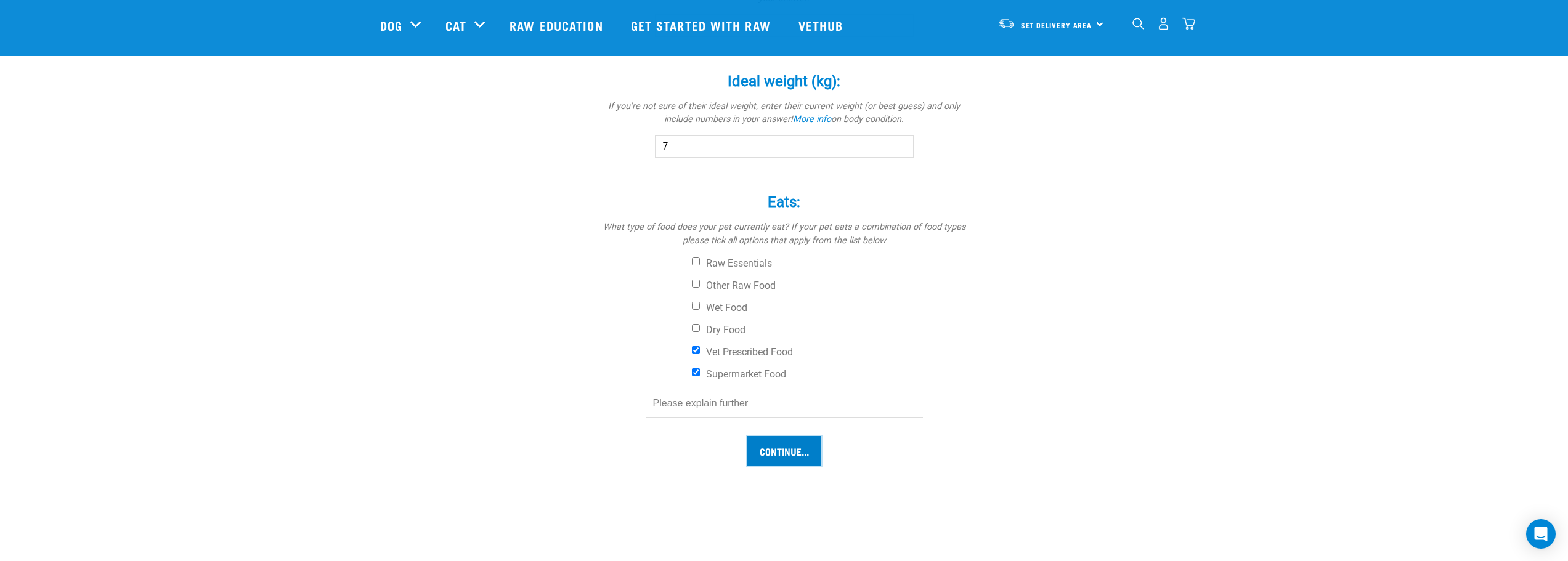
click at [786, 451] on input "Continue..." at bounding box center [784, 451] width 74 height 29
click at [725, 406] on input "text" at bounding box center [784, 403] width 278 height 28
type input "cat b"
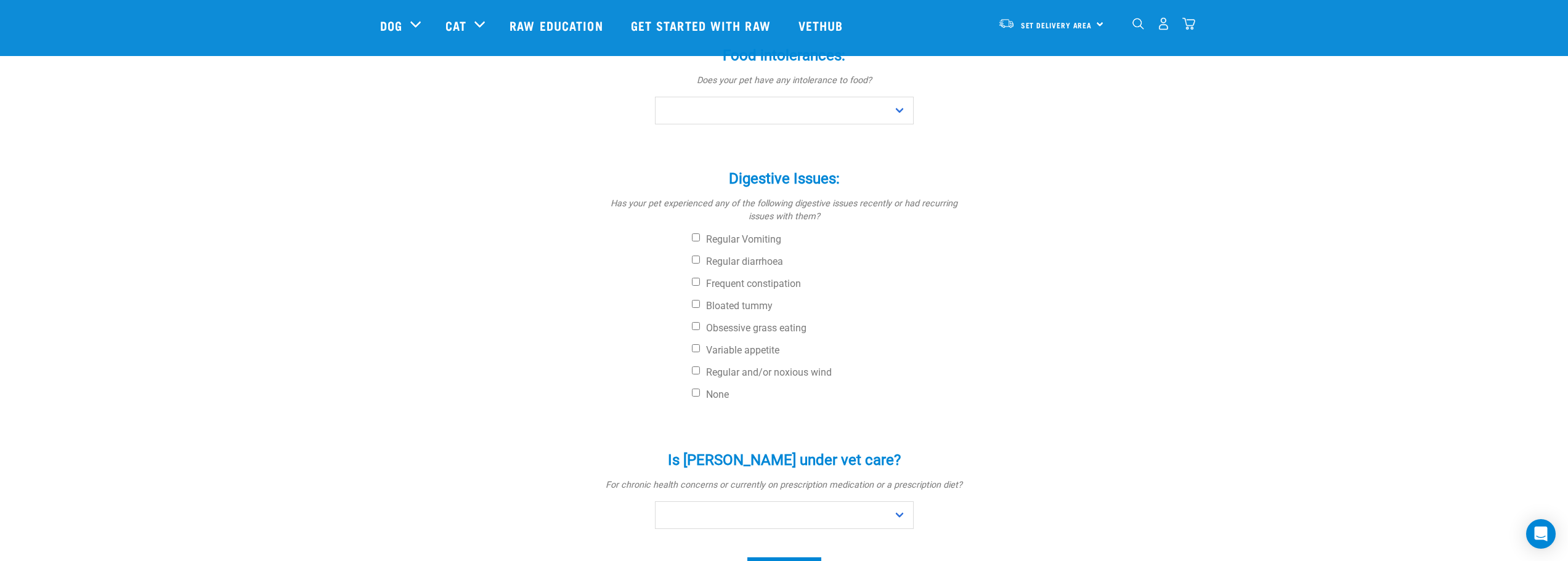
scroll to position [123, 0]
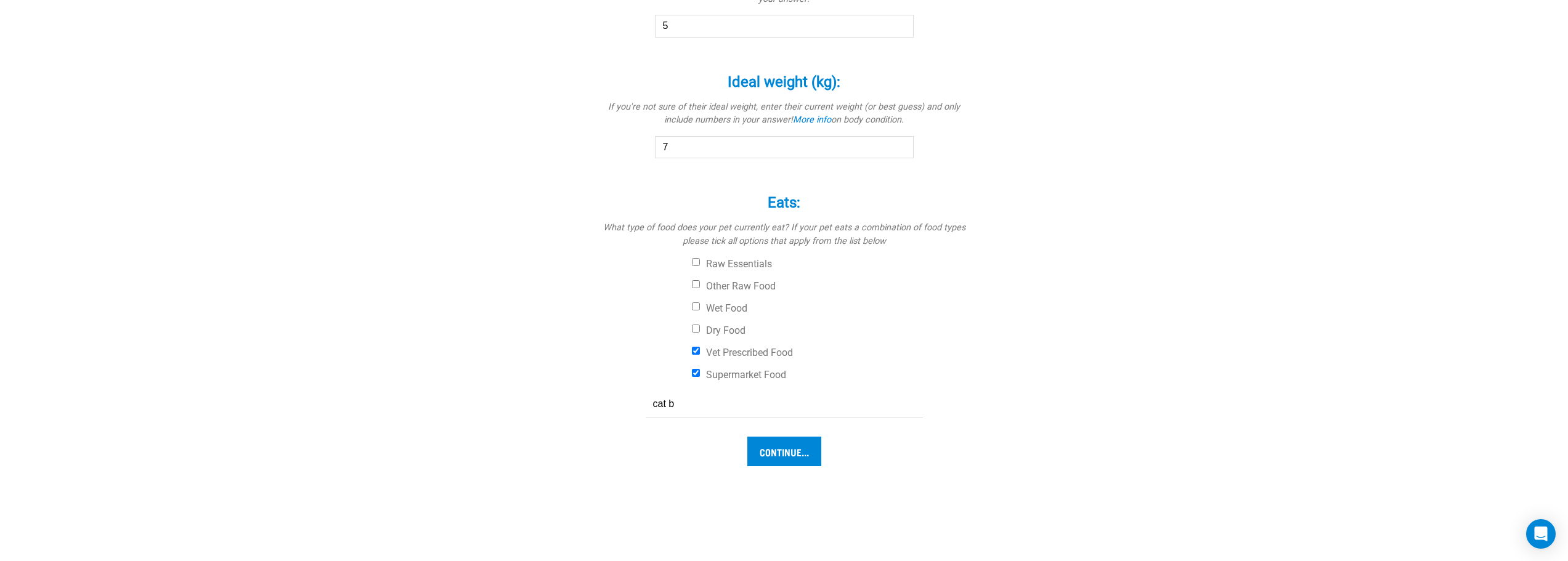
click at [675, 408] on input "cat b" at bounding box center [784, 404] width 278 height 28
type input "cat biscuits and jimbos"
click at [799, 455] on input "Continue..." at bounding box center [784, 451] width 74 height 29
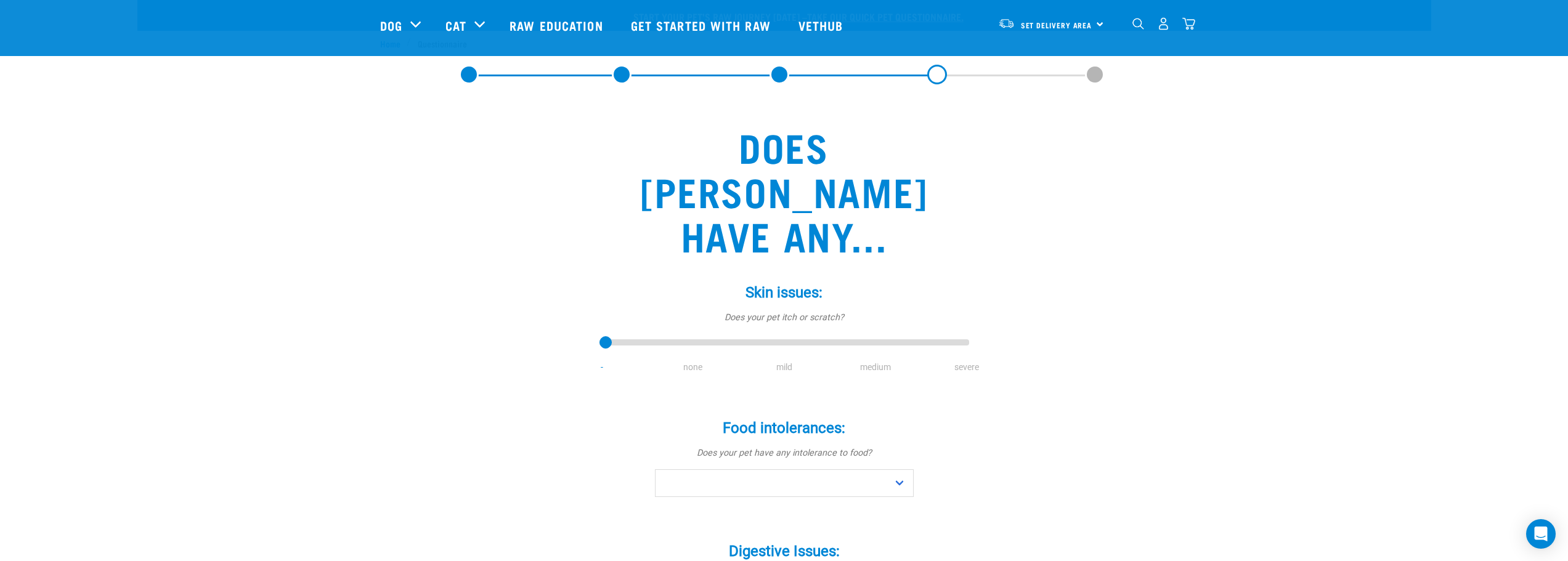
scroll to position [123, 0]
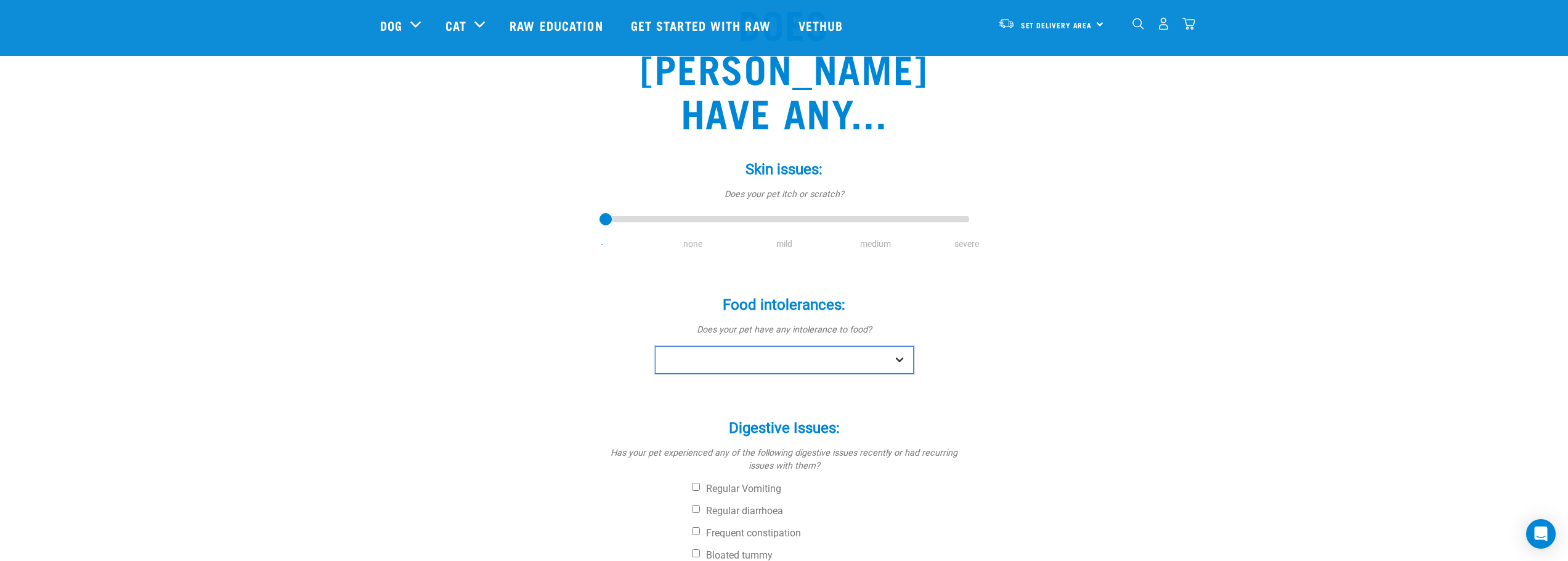
click at [898, 347] on select "No Yes" at bounding box center [784, 360] width 259 height 28
select select "no"
click at [655, 347] on select "No Yes" at bounding box center [784, 360] width 259 height 28
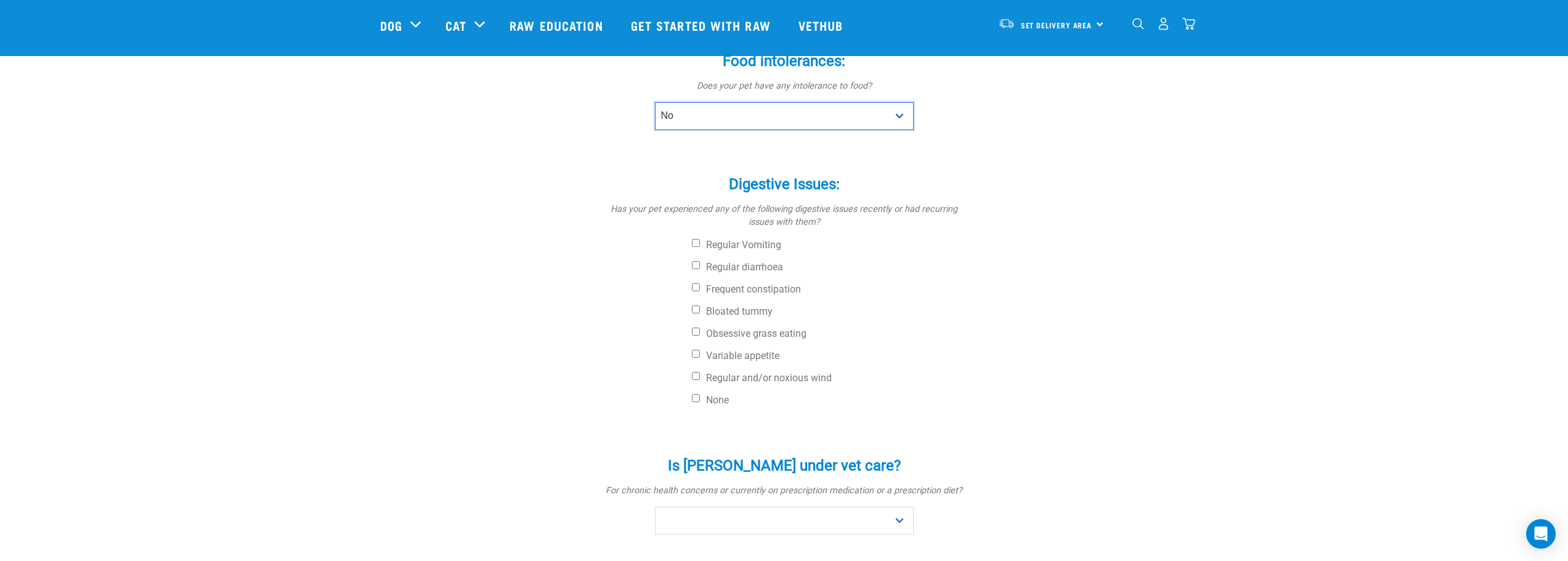
scroll to position [369, 0]
click at [696, 347] on input "Variable appetite" at bounding box center [696, 352] width 8 height 8
checkbox input "true"
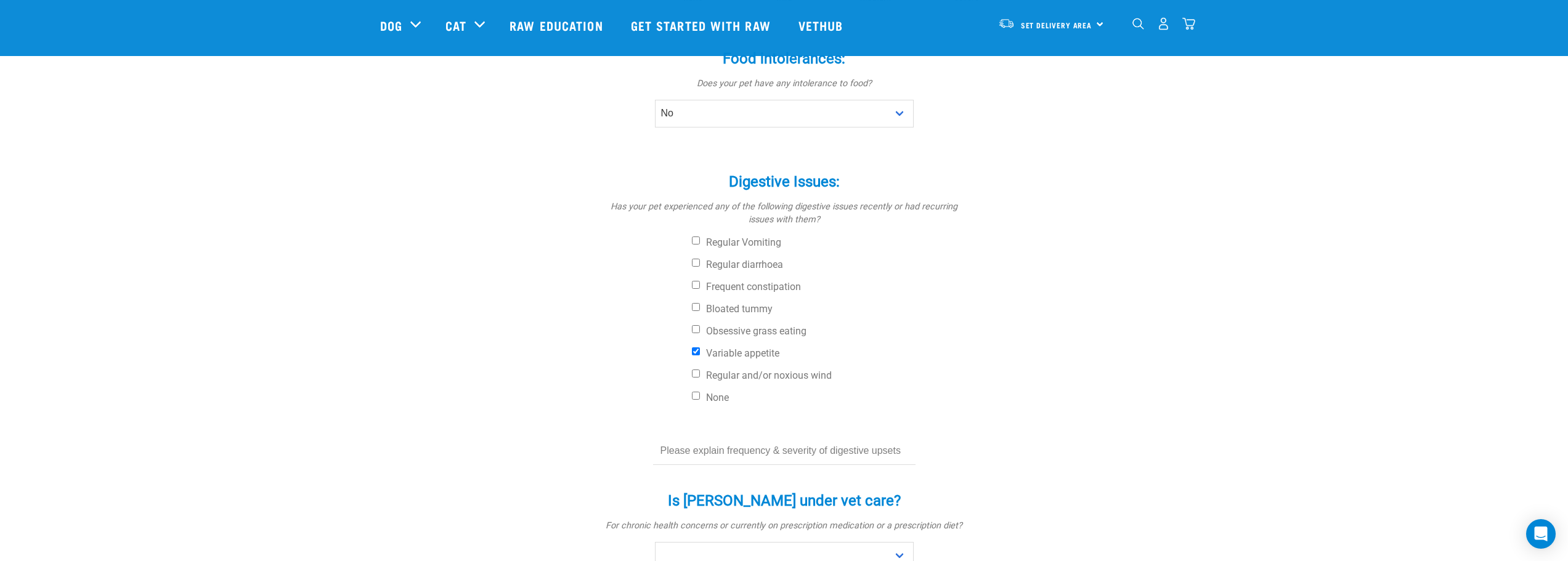
scroll to position [493, 0]
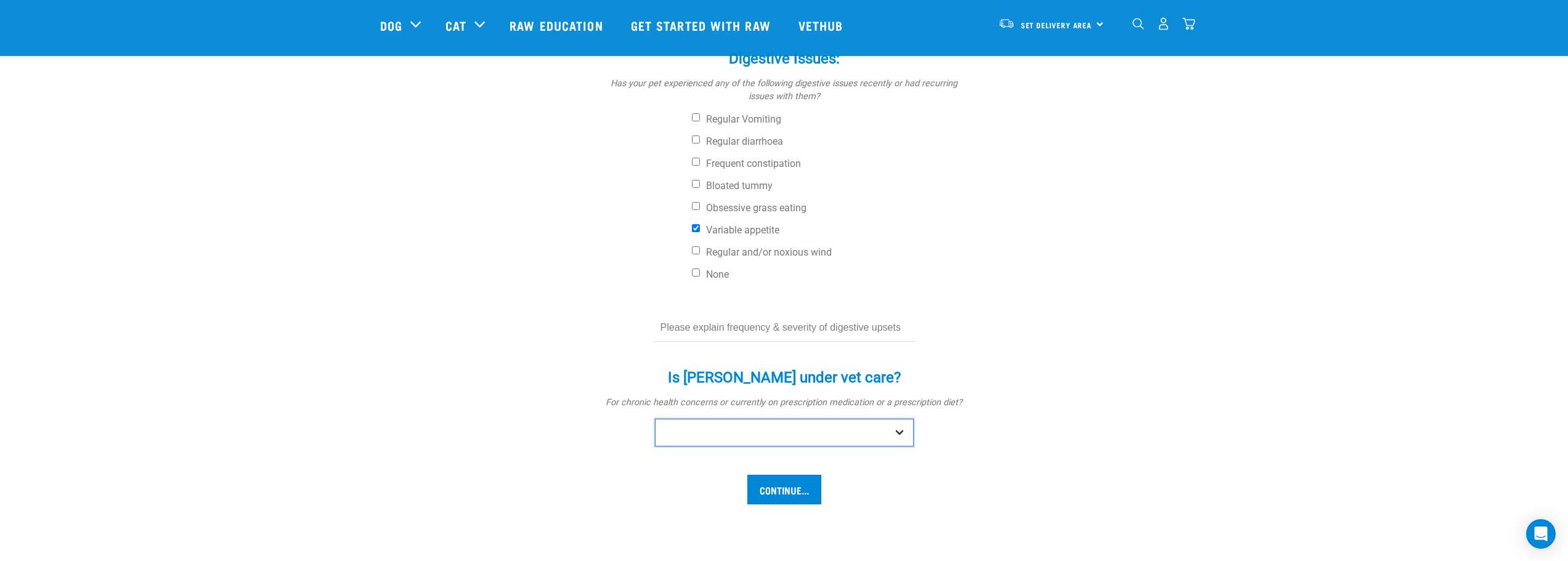
click at [895, 419] on select "No Yes" at bounding box center [784, 433] width 259 height 28
select select "no"
click at [655, 419] on select "No Yes" at bounding box center [784, 433] width 259 height 28
click at [807, 475] on input "Continue..." at bounding box center [784, 490] width 74 height 29
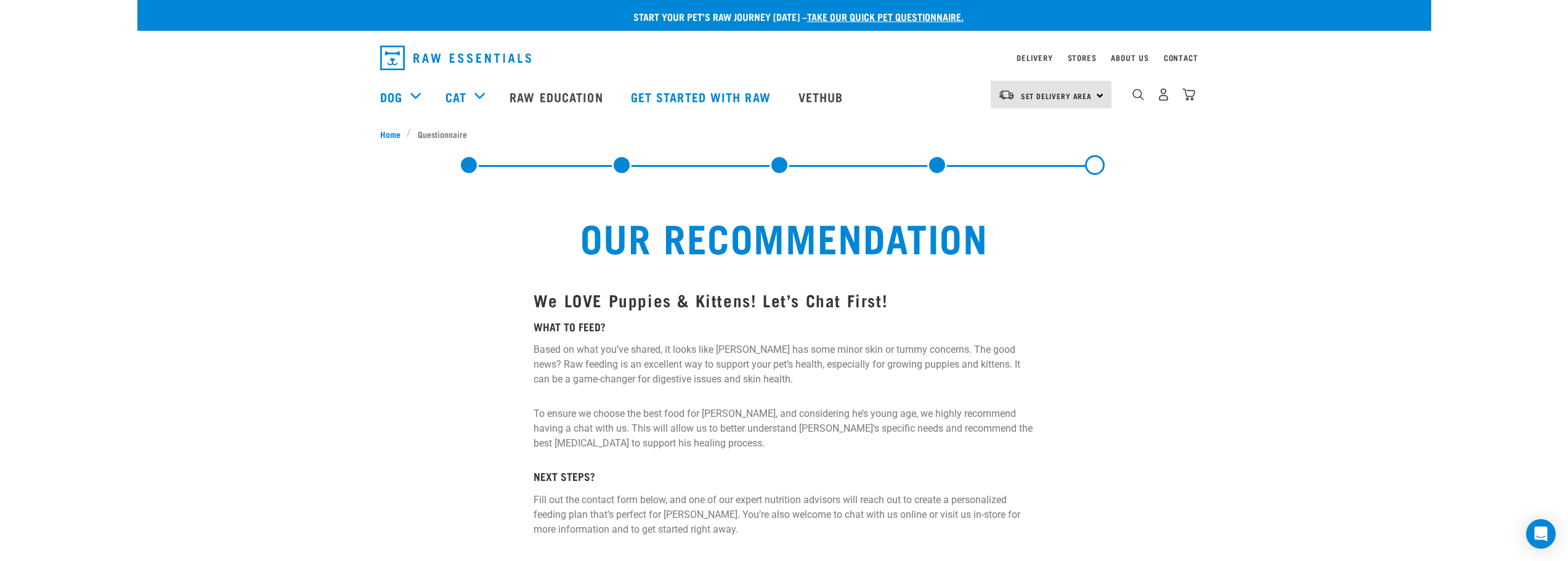
scroll to position [123, 0]
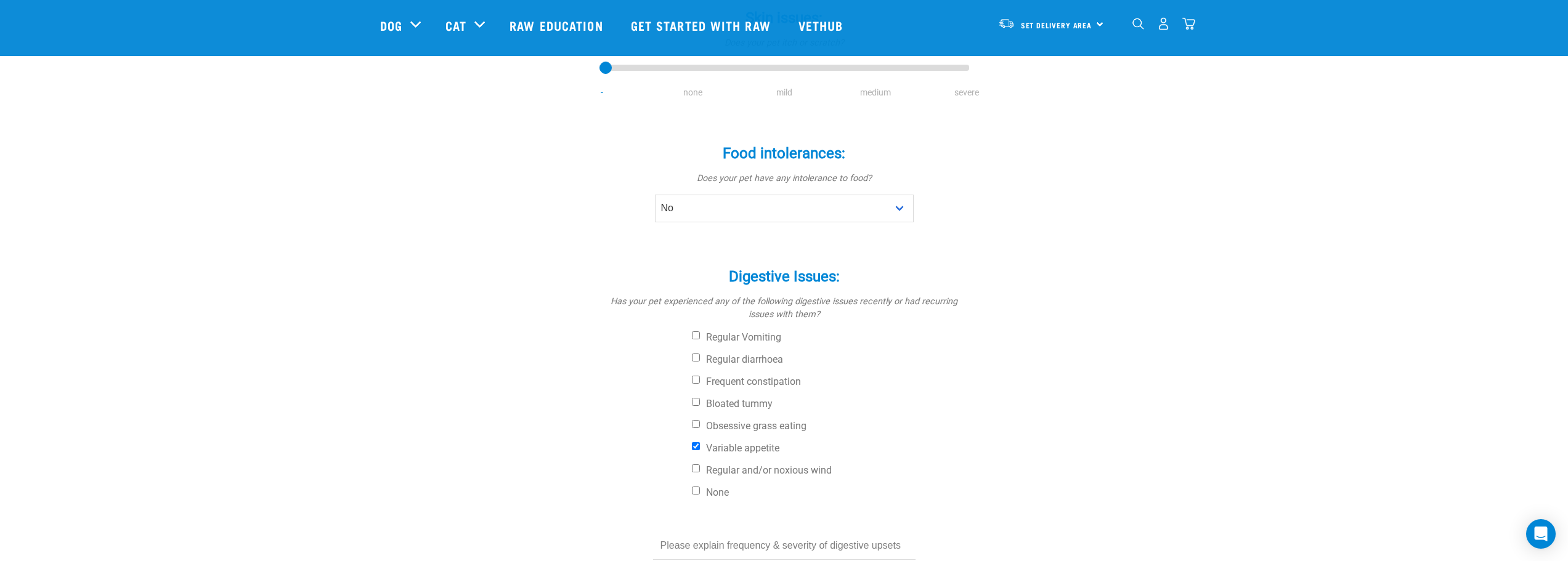
scroll to position [214, 0]
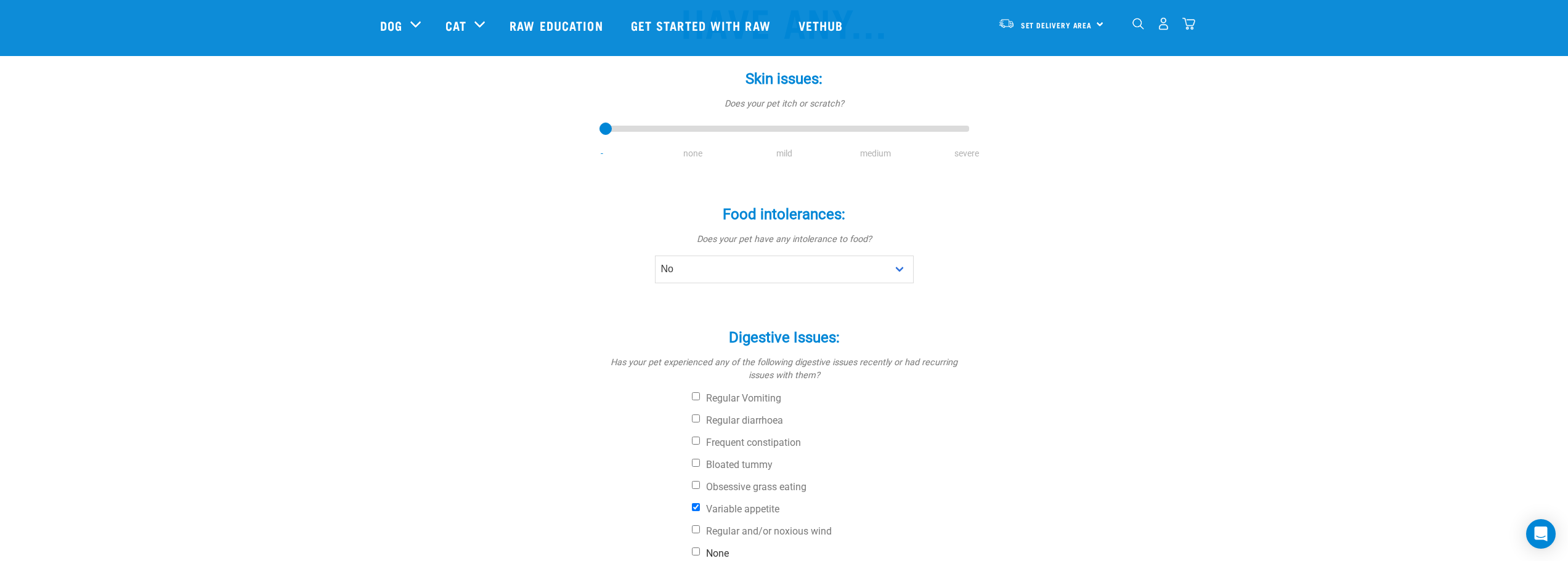
click at [694, 548] on label "None" at bounding box center [830, 554] width 278 height 12
click at [694, 548] on input "None" at bounding box center [696, 552] width 8 height 8
checkbox input "true"
checkbox input "false"
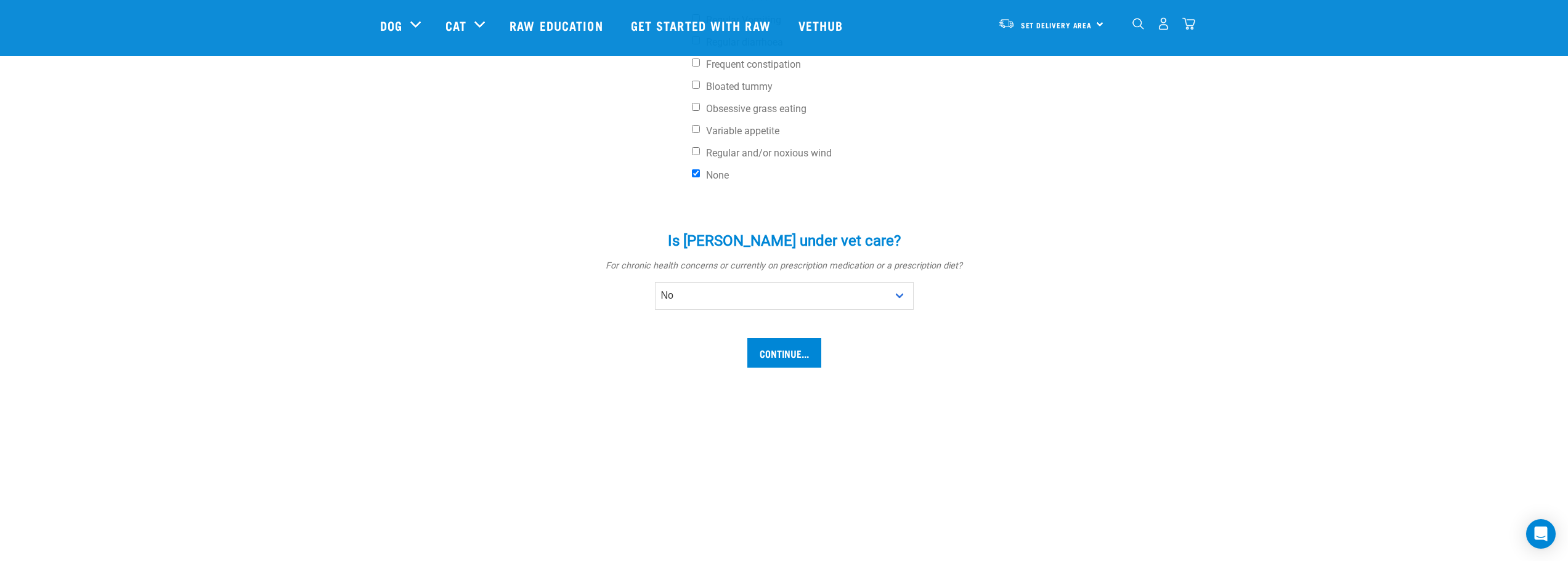
scroll to position [584, 0]
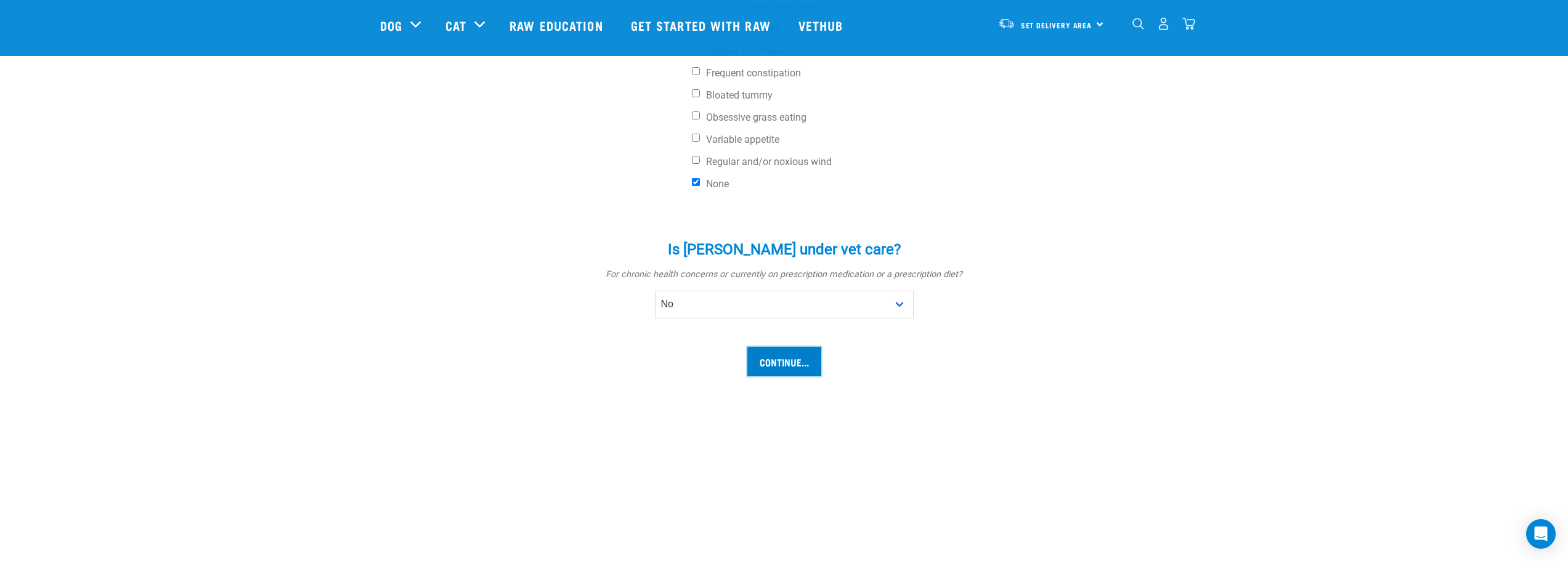
click at [786, 347] on input "Continue..." at bounding box center [784, 361] width 74 height 29
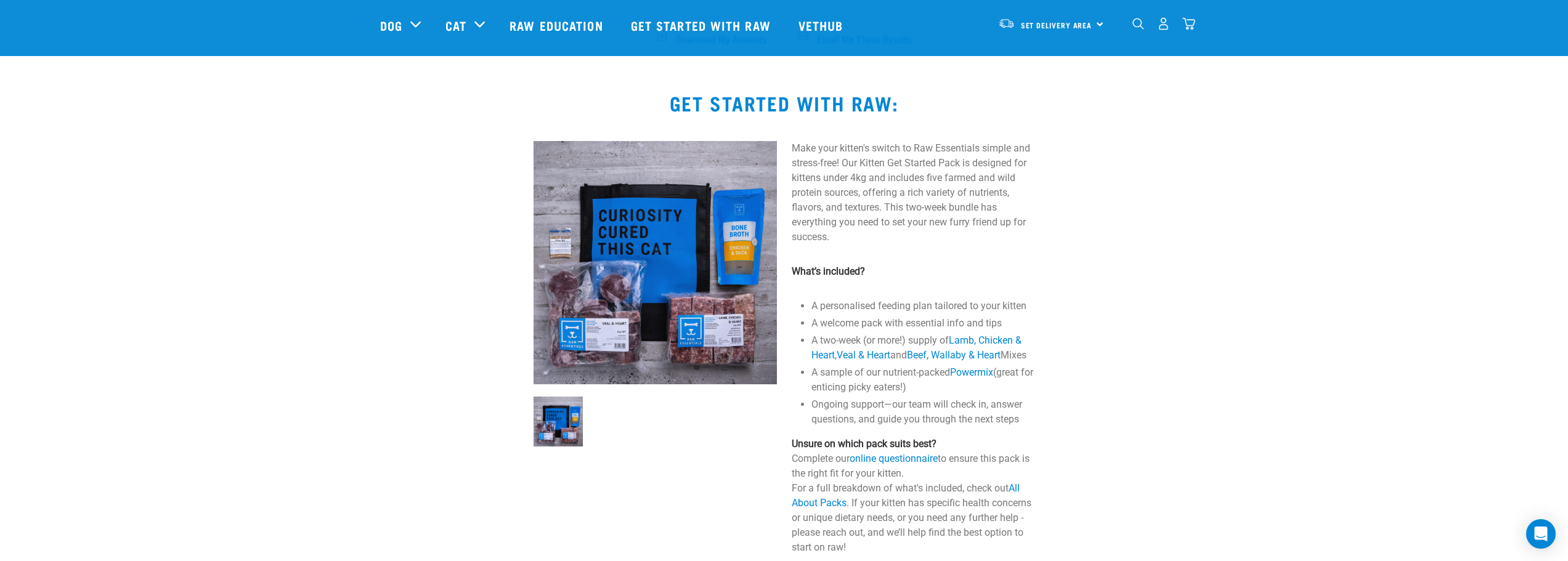
scroll to position [740, 0]
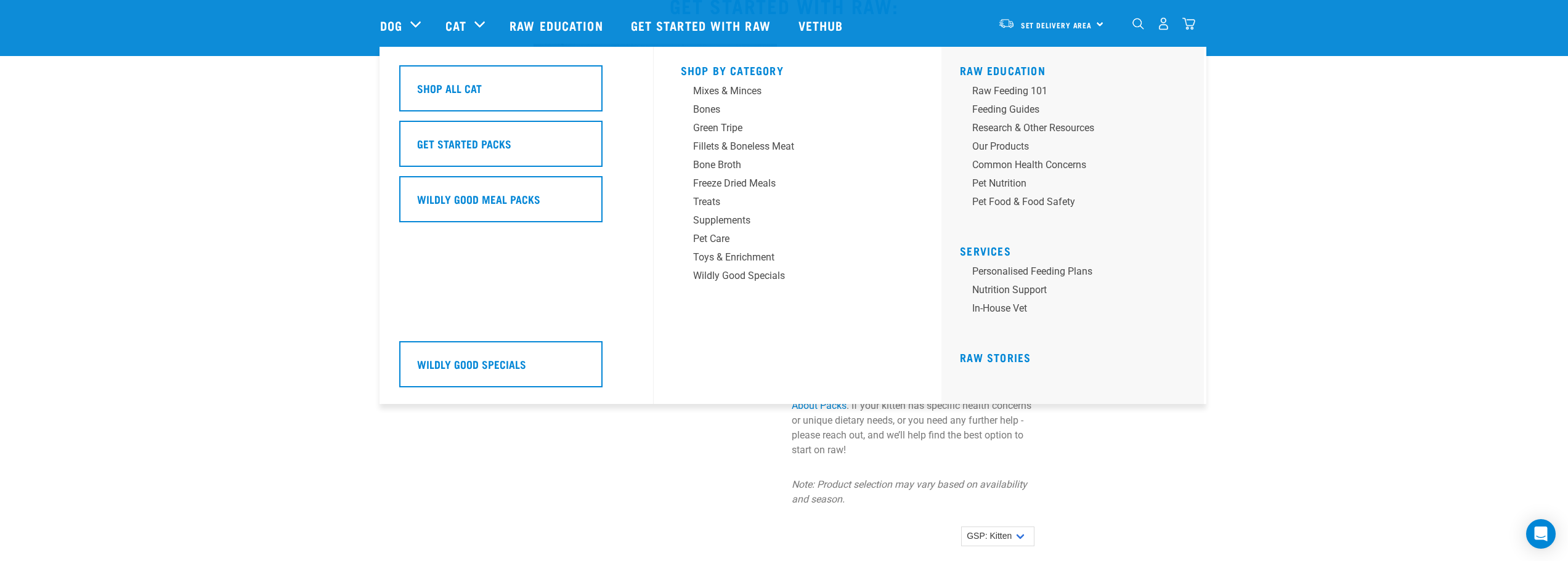
click at [479, 27] on div "Cat" at bounding box center [472, 25] width 52 height 50
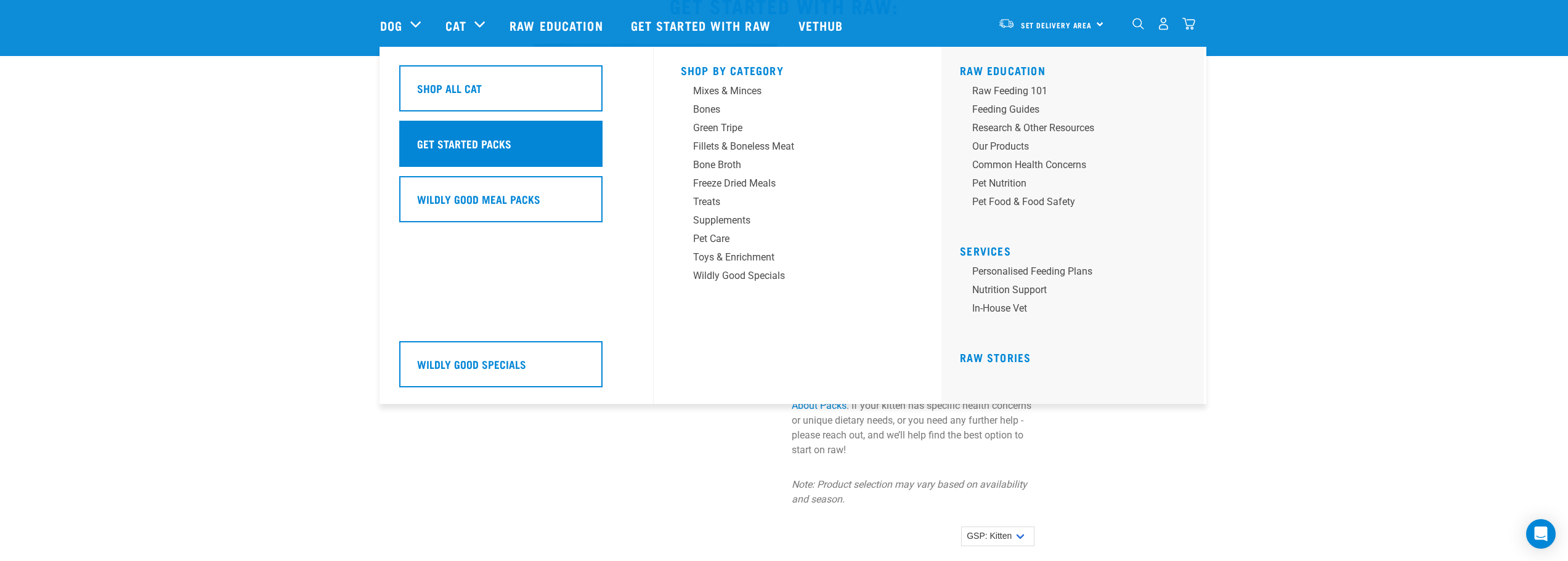
click at [482, 139] on h5 "Get Started Packs" at bounding box center [464, 144] width 94 height 16
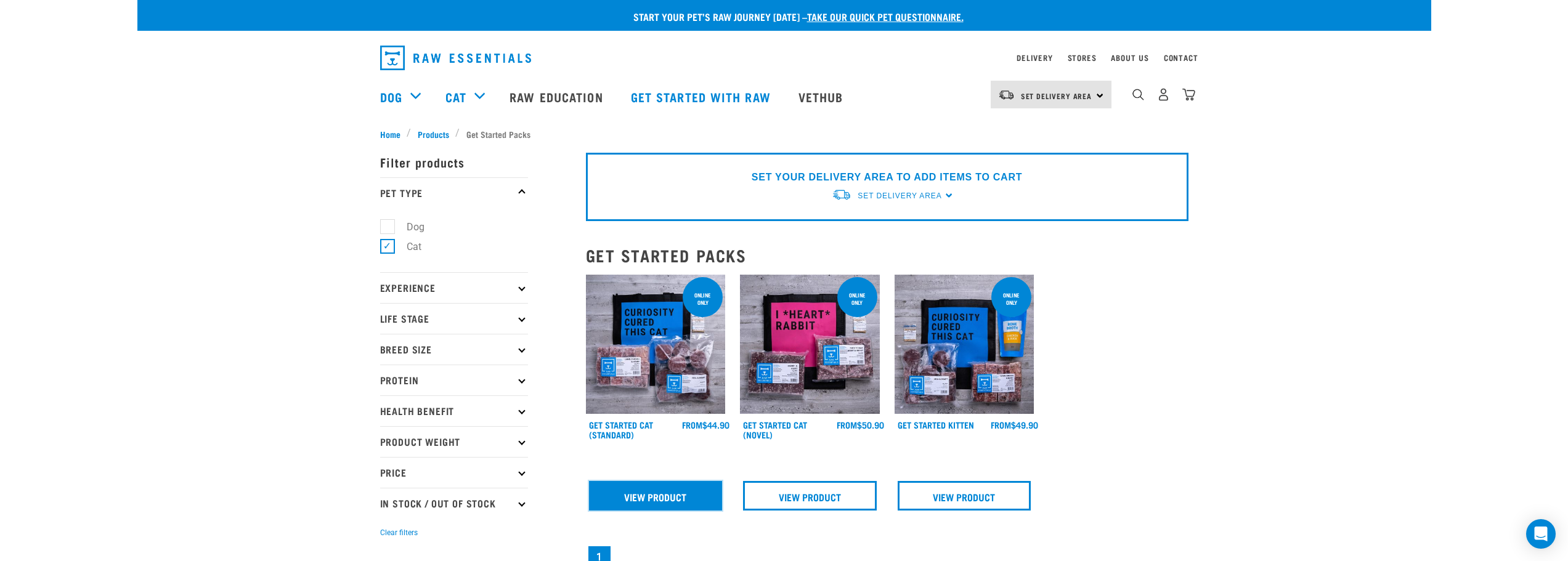
click at [650, 497] on link "View Product" at bounding box center [656, 496] width 134 height 29
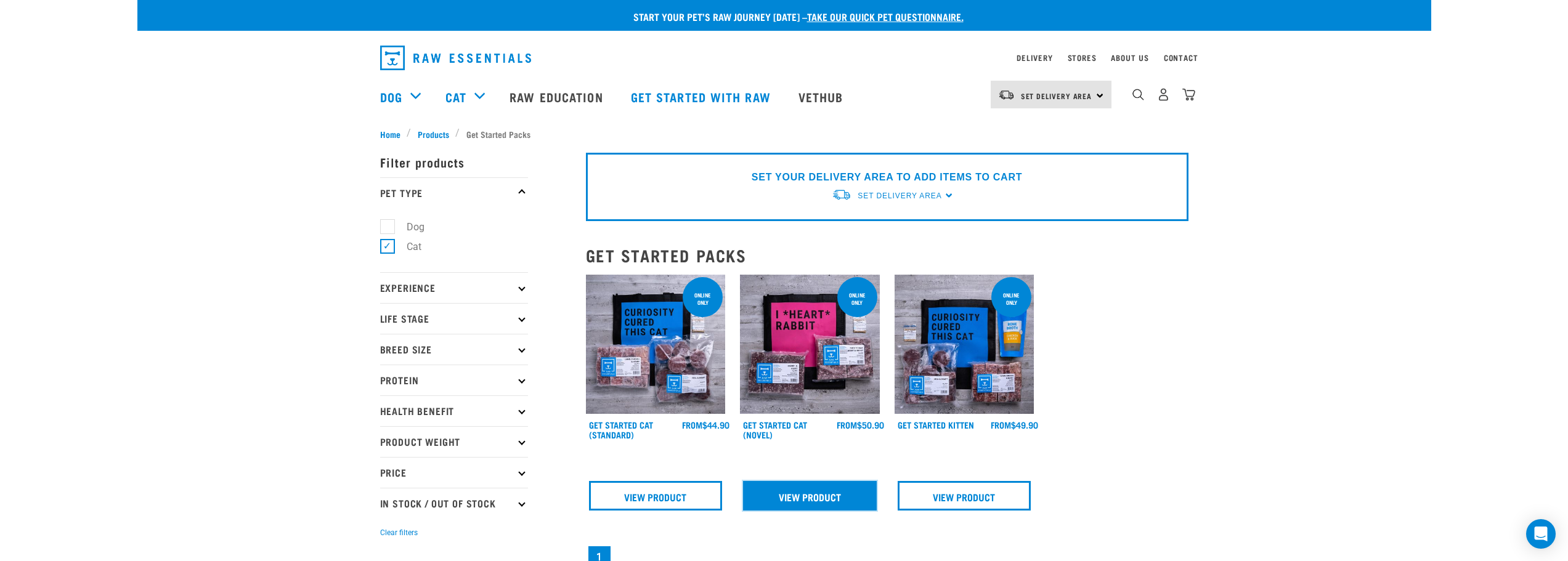
click at [846, 497] on link "View Product" at bounding box center [809, 496] width 134 height 29
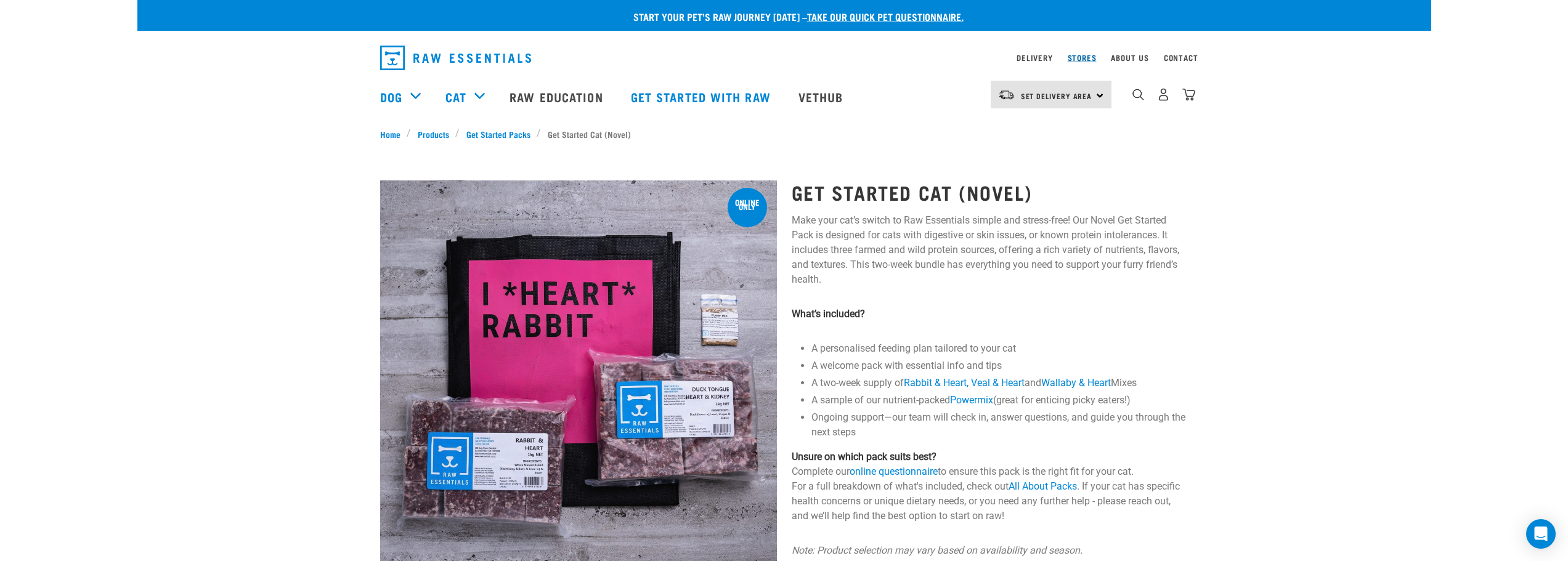
click at [1088, 58] on link "Stores" at bounding box center [1082, 57] width 29 height 4
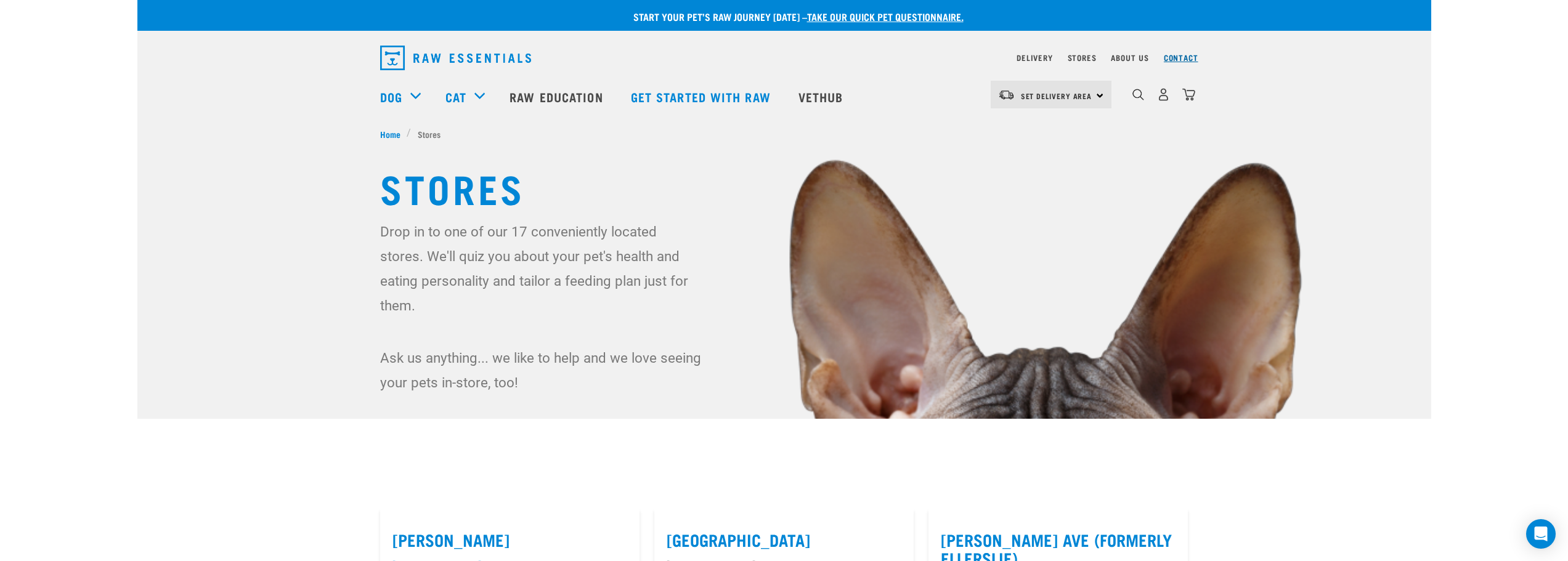
click at [1175, 55] on link "Contact" at bounding box center [1181, 57] width 35 height 4
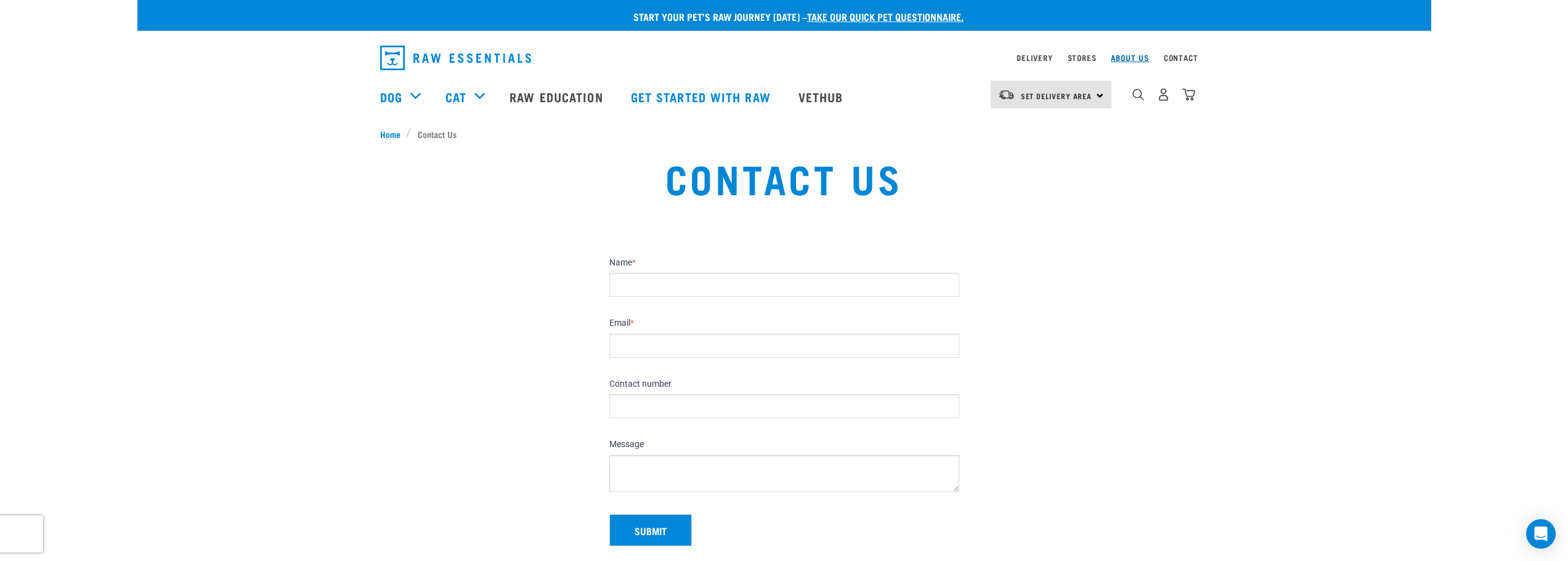
click at [1122, 55] on link "About Us" at bounding box center [1129, 57] width 37 height 4
